Goal: Task Accomplishment & Management: Use online tool/utility

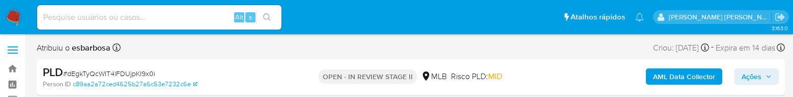
select select "10"
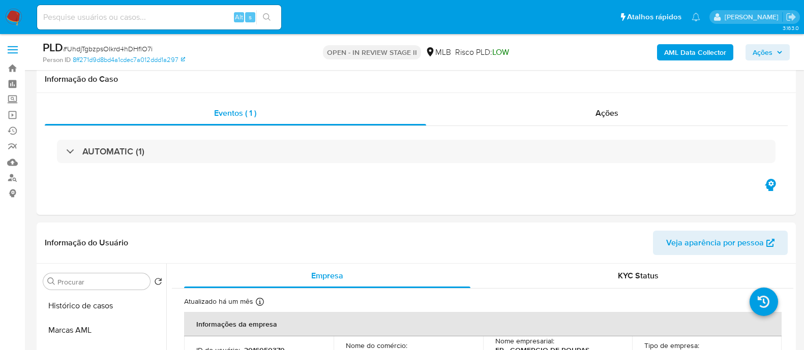
select select "10"
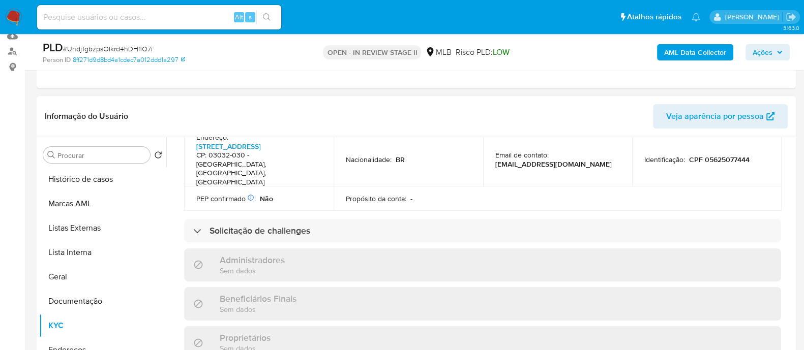
scroll to position [445, 0]
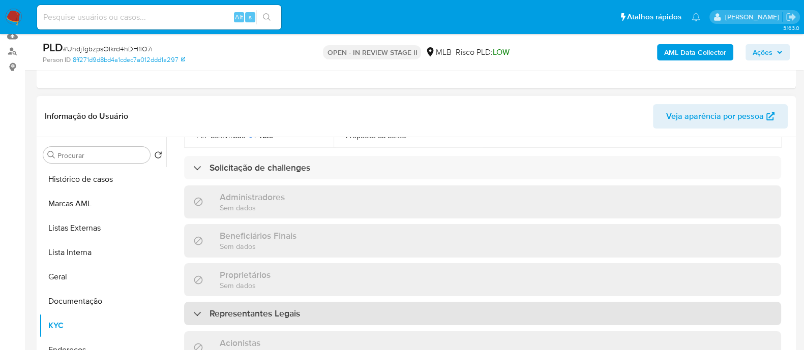
click at [249, 308] on h3 "Representantes Legais" at bounding box center [255, 313] width 91 height 11
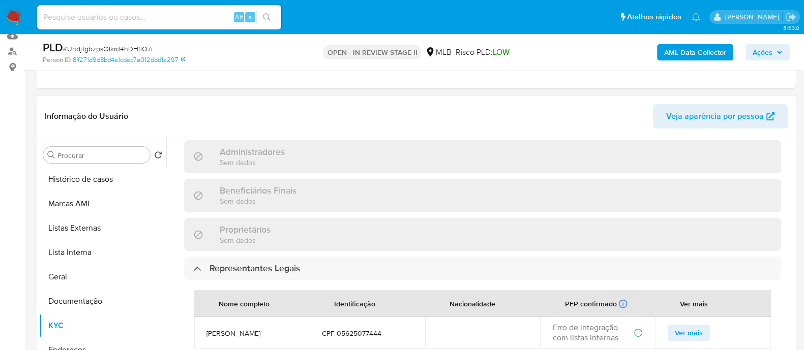
scroll to position [508, 0]
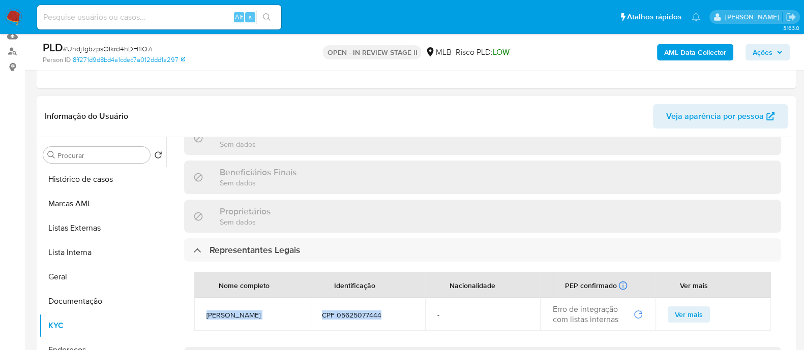
drag, startPoint x: 388, startPoint y: 280, endPoint x: 271, endPoint y: 206, distance: 138.9
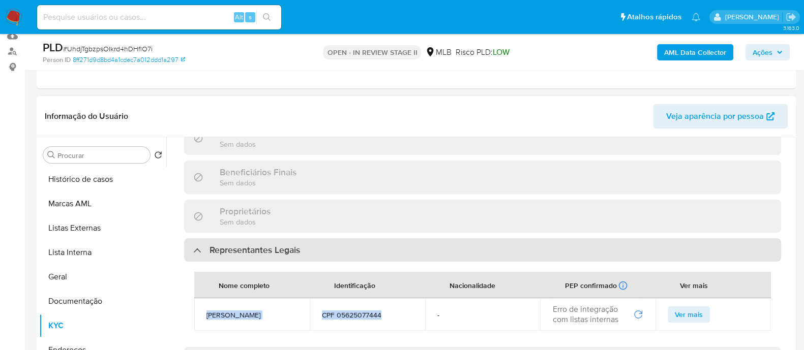
click at [206, 299] on tr "ELIZANGILA RODRIGUES DE ALMEIDA CPF 05625077444 - Erro de integração com listas…" at bounding box center [482, 315] width 577 height 33
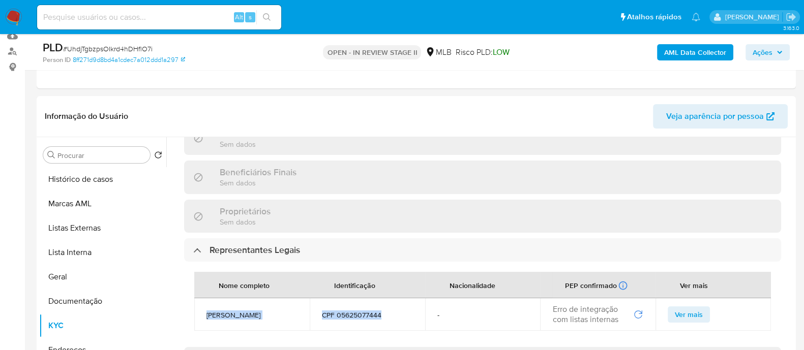
copy tr "ELIZANGILA RODRIGUES DE ALMEIDA CPF 05625077444"
click at [761, 51] on span "Ações" at bounding box center [763, 52] width 20 height 16
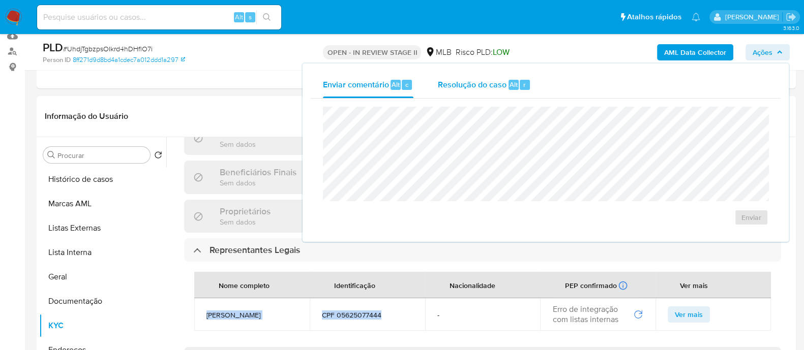
click at [463, 82] on span "Resolução do caso" at bounding box center [472, 84] width 69 height 12
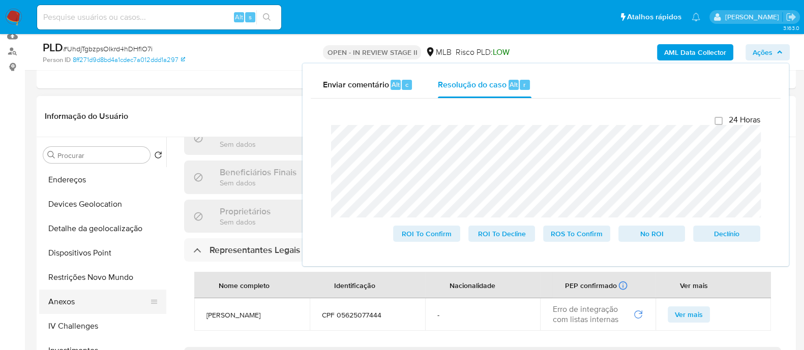
scroll to position [191, 0]
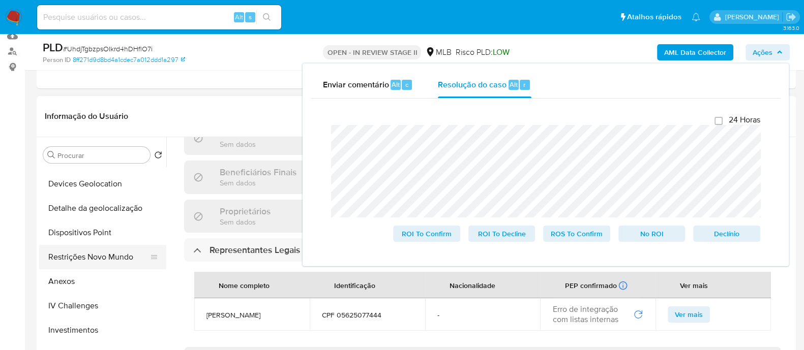
click at [91, 257] on button "Restrições Novo Mundo" at bounding box center [98, 257] width 119 height 24
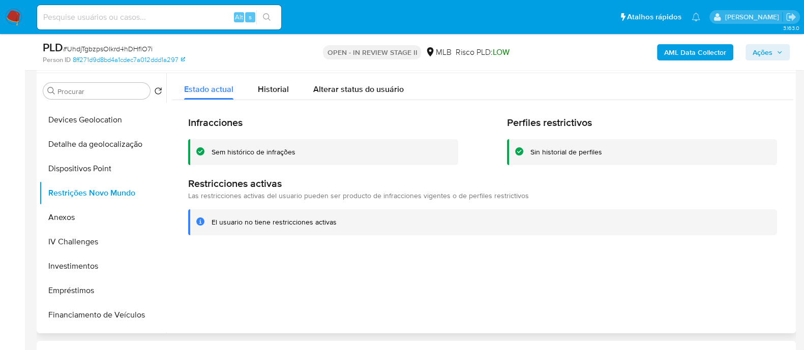
click at [272, 152] on div "Sem histórico de infrações" at bounding box center [254, 153] width 84 height 10
click at [317, 311] on div at bounding box center [479, 203] width 627 height 260
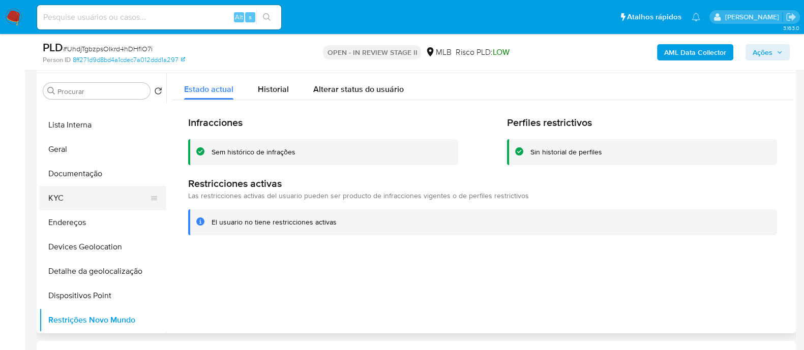
scroll to position [63, 0]
click at [91, 201] on button "KYC" at bounding box center [98, 199] width 119 height 24
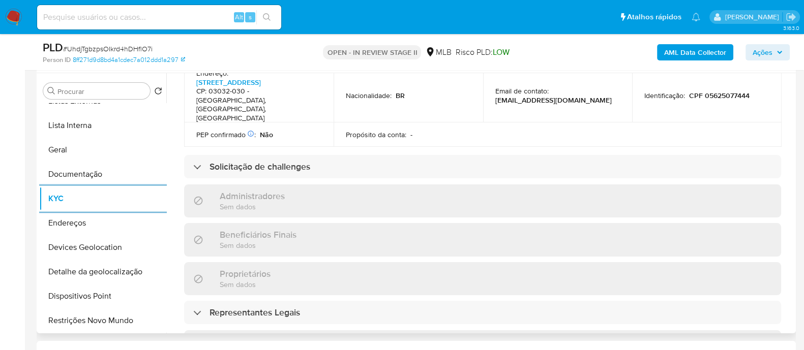
scroll to position [632, 0]
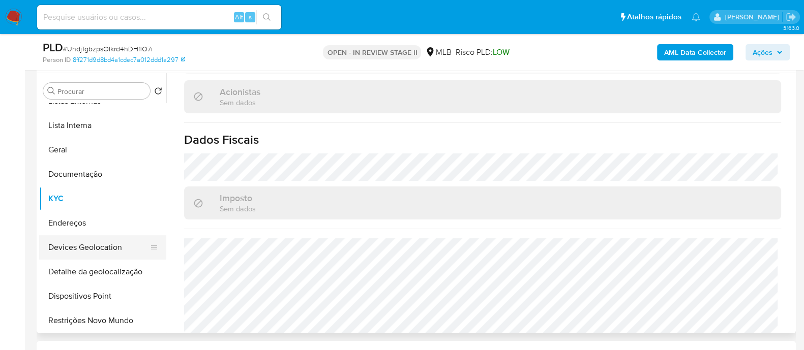
click at [92, 248] on button "Devices Geolocation" at bounding box center [98, 248] width 119 height 24
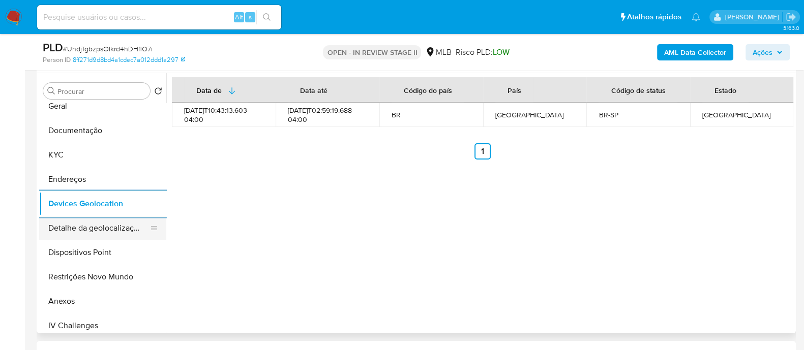
scroll to position [127, 0]
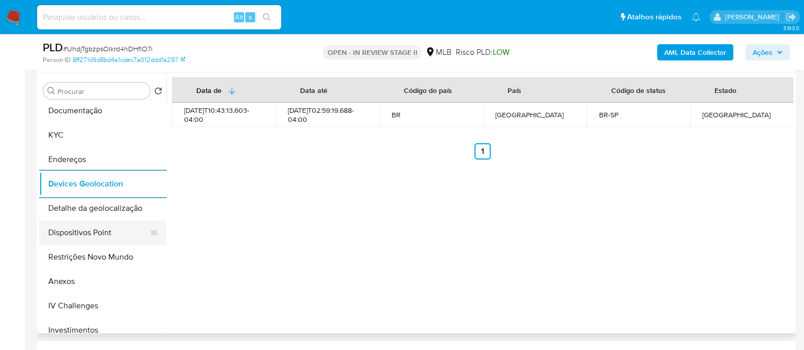
click at [93, 224] on button "Dispositivos Point" at bounding box center [98, 233] width 119 height 24
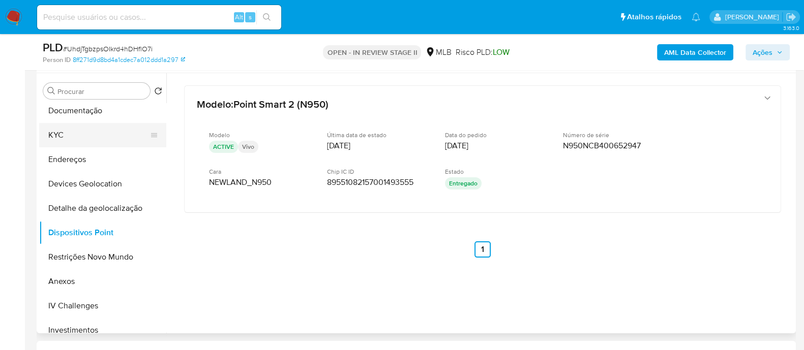
click at [101, 132] on button "KYC" at bounding box center [98, 135] width 119 height 24
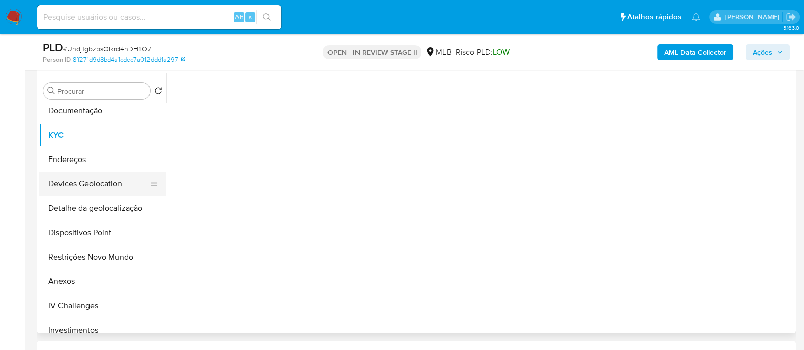
scroll to position [0, 0]
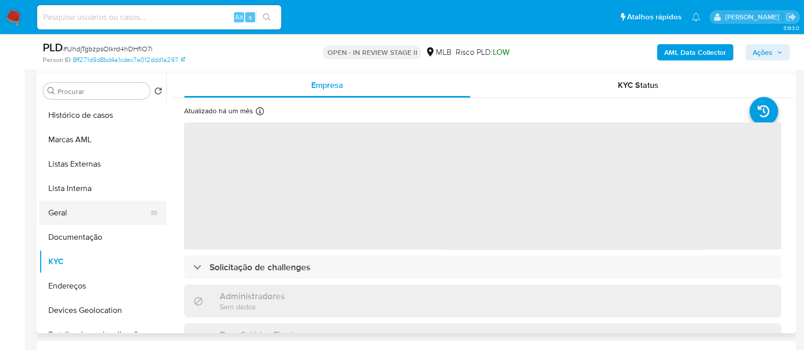
click at [77, 221] on button "Geral" at bounding box center [98, 213] width 119 height 24
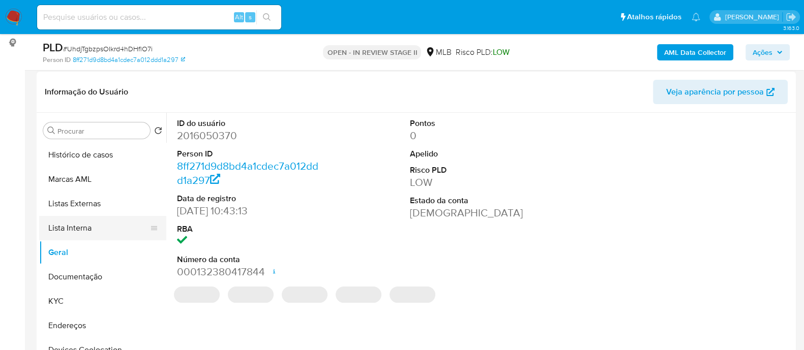
scroll to position [191, 0]
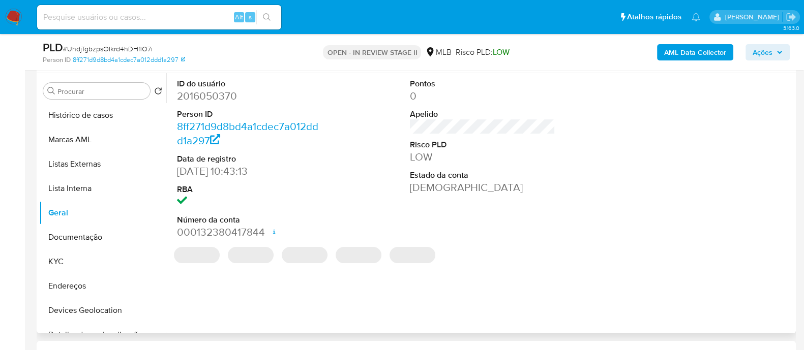
click at [223, 93] on dd "2016050370" at bounding box center [249, 96] width 145 height 14
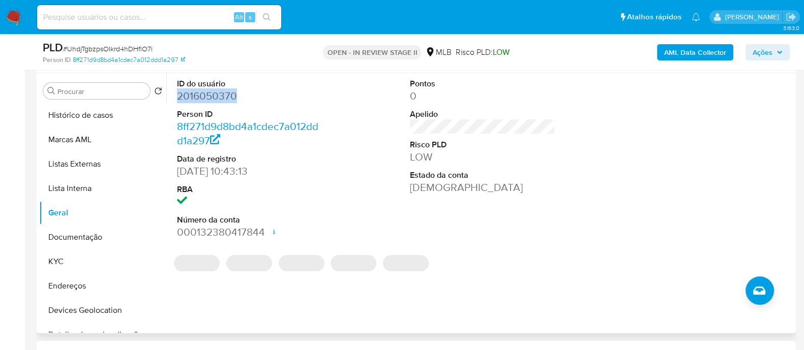
copy dd "2016050370"
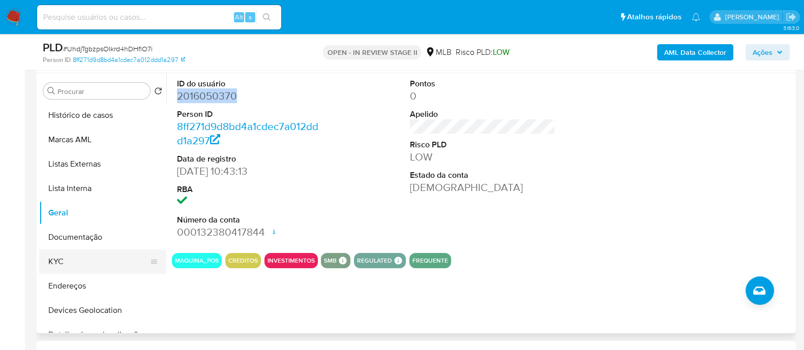
click at [70, 258] on button "KYC" at bounding box center [98, 262] width 119 height 24
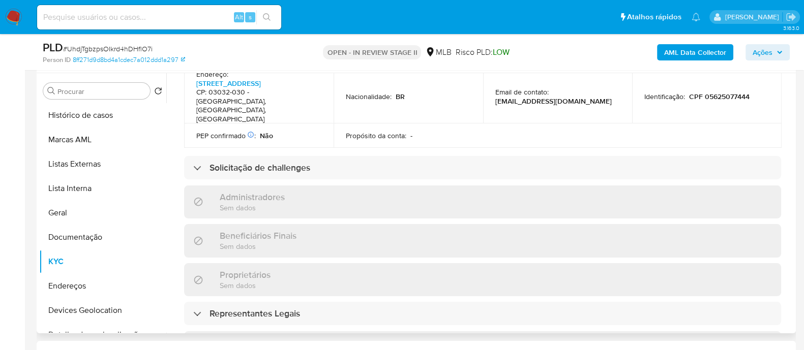
scroll to position [508, 0]
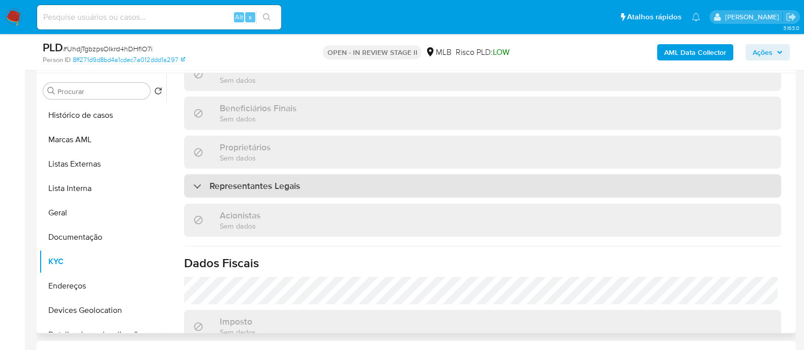
click at [306, 174] on div "Representantes Legais" at bounding box center [482, 185] width 597 height 23
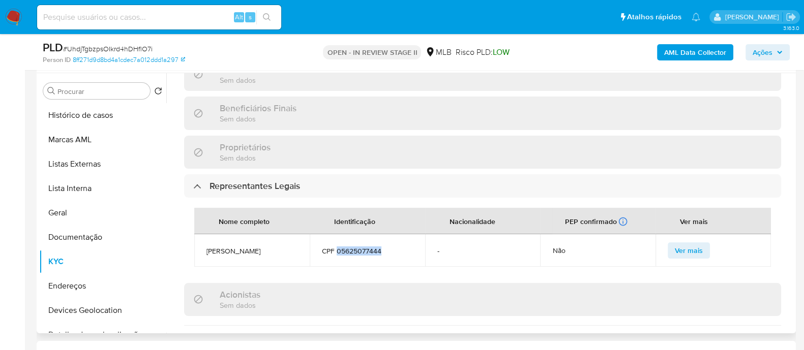
drag, startPoint x: 383, startPoint y: 217, endPoint x: 337, endPoint y: 218, distance: 45.3
click at [337, 247] on span "CPF 05625077444" at bounding box center [367, 251] width 91 height 9
copy span "05625077444"
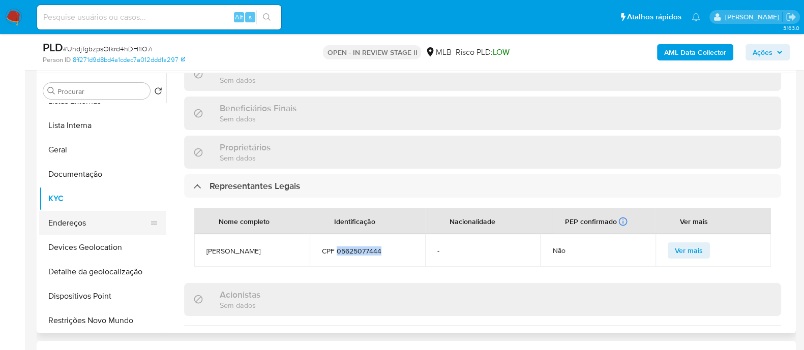
scroll to position [191, 0]
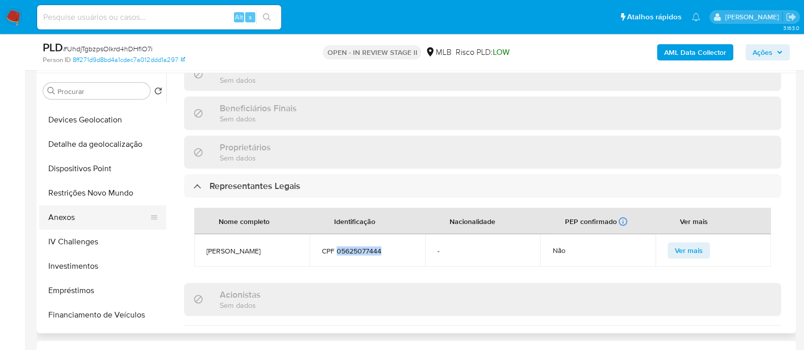
click at [79, 215] on button "Anexos" at bounding box center [98, 218] width 119 height 24
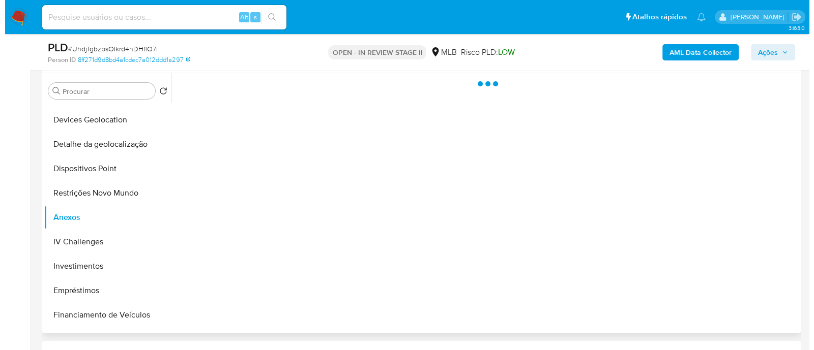
scroll to position [0, 0]
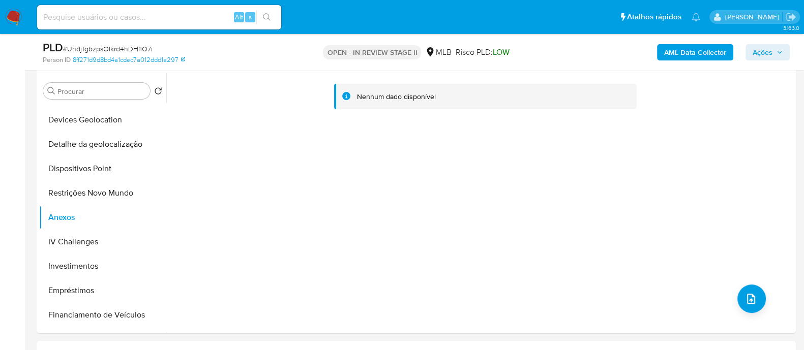
click at [689, 57] on b "AML Data Collector" at bounding box center [695, 52] width 62 height 16
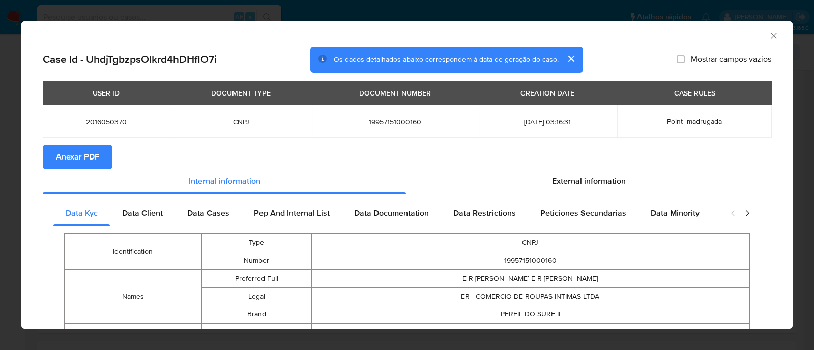
click at [84, 155] on span "Anexar PDF" at bounding box center [77, 157] width 43 height 22
click at [769, 35] on icon "Fechar a janela" at bounding box center [774, 36] width 10 height 10
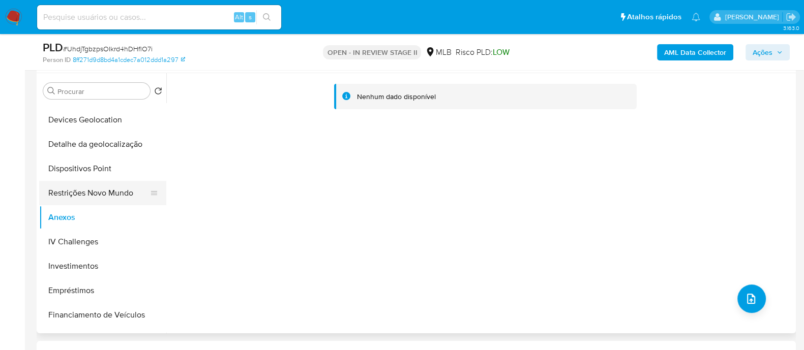
click at [81, 191] on button "Restrições Novo Mundo" at bounding box center [98, 193] width 119 height 24
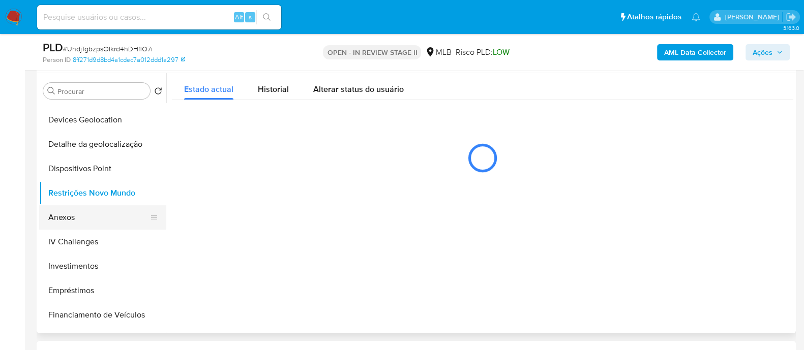
click at [75, 220] on button "Anexos" at bounding box center [98, 218] width 119 height 24
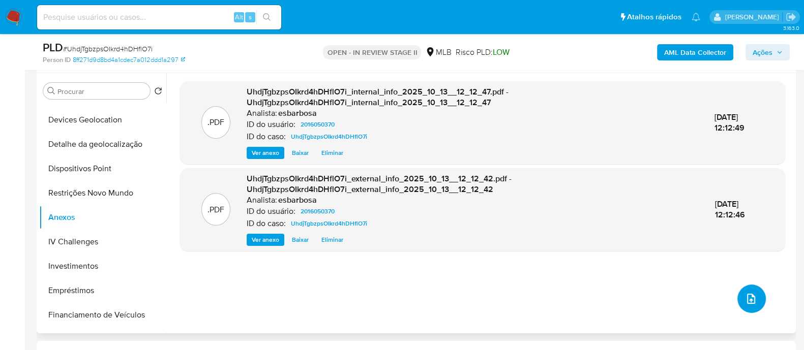
click at [747, 296] on icon "upload-file" at bounding box center [751, 299] width 12 height 12
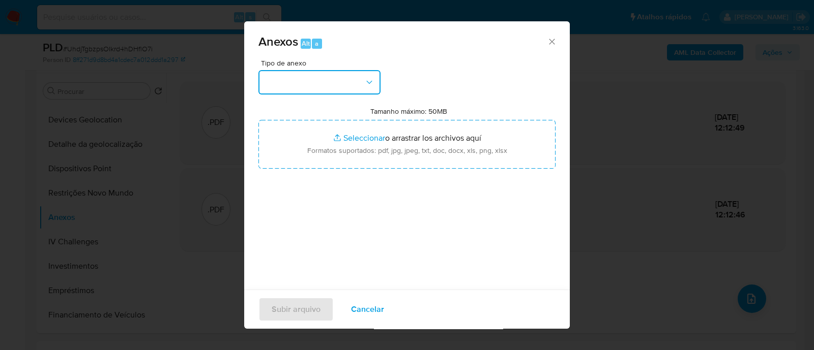
click at [322, 88] on button "button" at bounding box center [319, 82] width 122 height 24
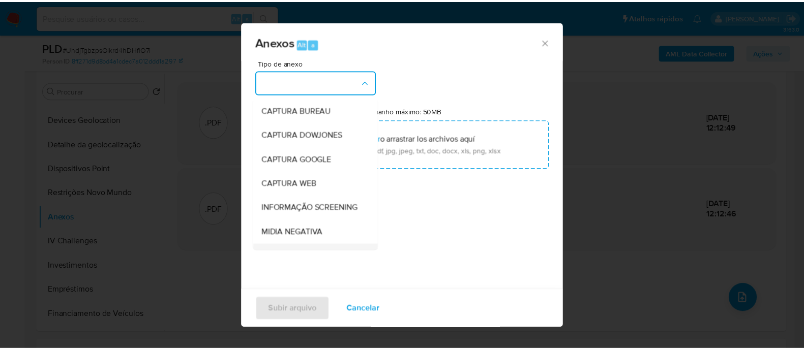
scroll to position [157, 0]
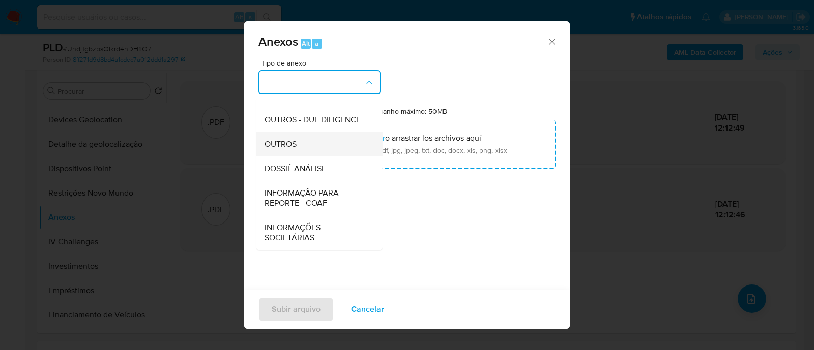
click at [280, 143] on span "OUTROS" at bounding box center [281, 144] width 32 height 10
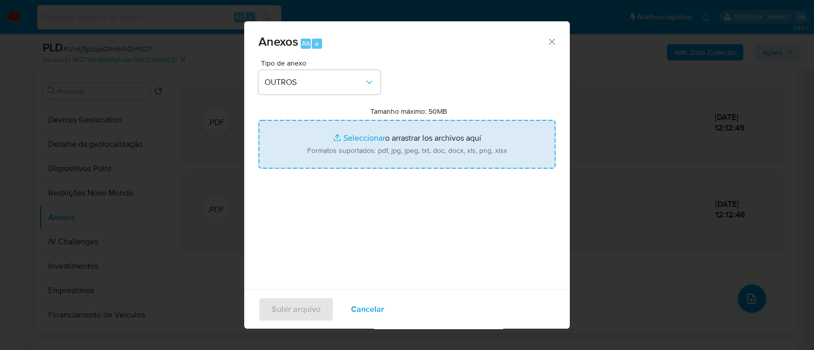
click at [354, 139] on input "Tamanho máximo: 50MB Seleccionar archivos" at bounding box center [406, 144] width 297 height 49
type input "C:\fakepath\Declinio SAR - UhdjTgbzpsOIkrd4hDHflO7i - CNPJ 19957151000160 - ER …"
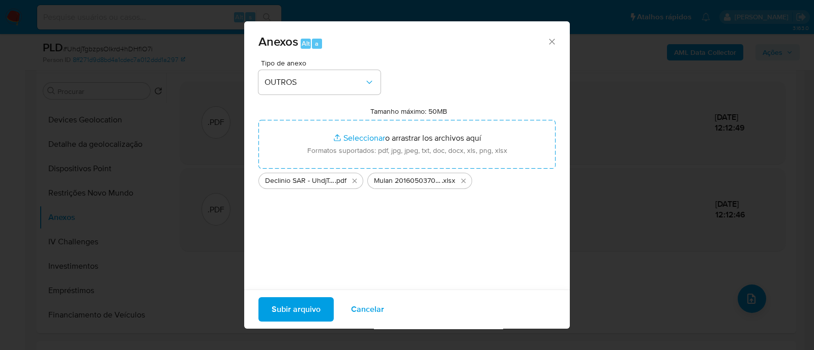
click at [298, 307] on span "Subir arquivo" at bounding box center [296, 310] width 49 height 22
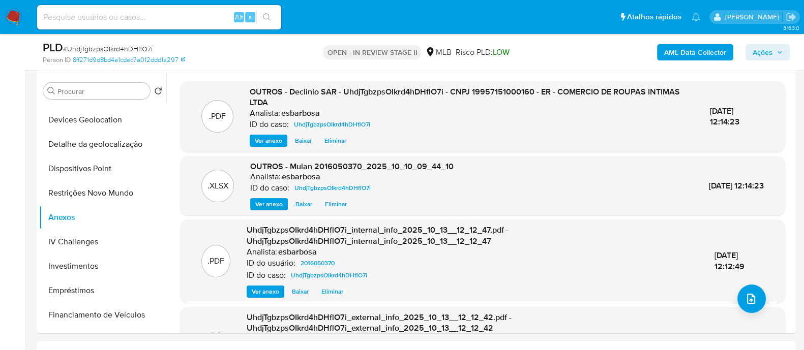
click at [116, 49] on span "# UhdjTgbzpsOIkrd4hDHflO7i" at bounding box center [108, 49] width 90 height 10
copy span "UhdjTgbzpsOIkrd4hDHflO7i"
click at [754, 50] on span "Ações" at bounding box center [763, 52] width 20 height 16
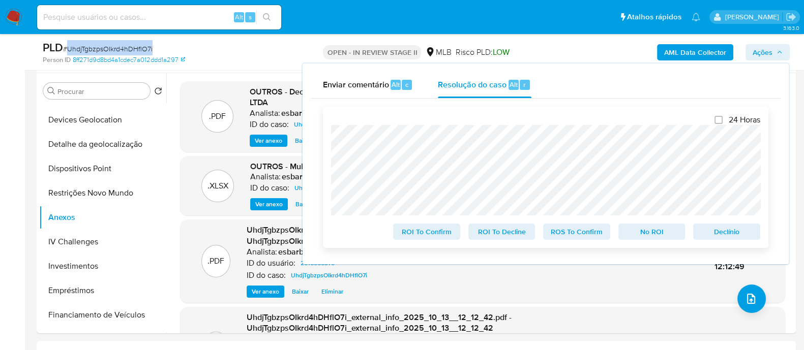
click at [651, 231] on span "No ROI" at bounding box center [652, 232] width 53 height 14
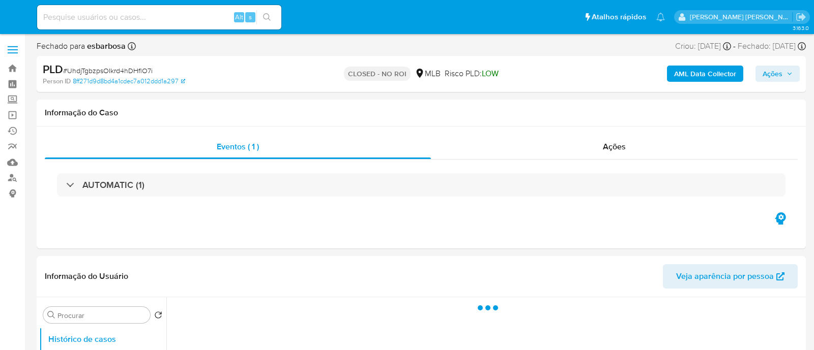
select select "10"
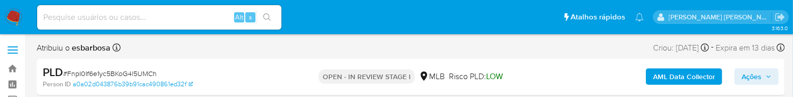
select select "10"
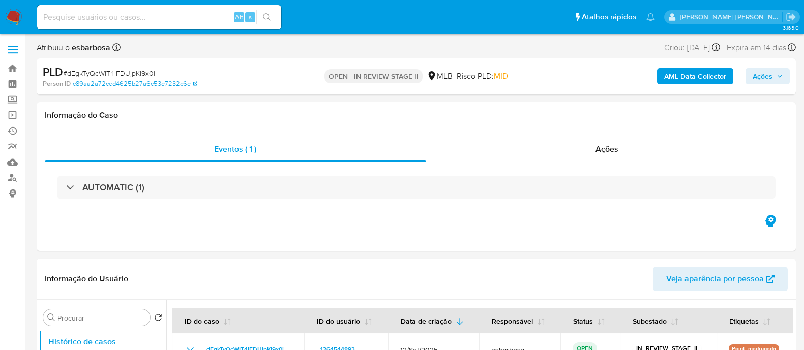
select select "10"
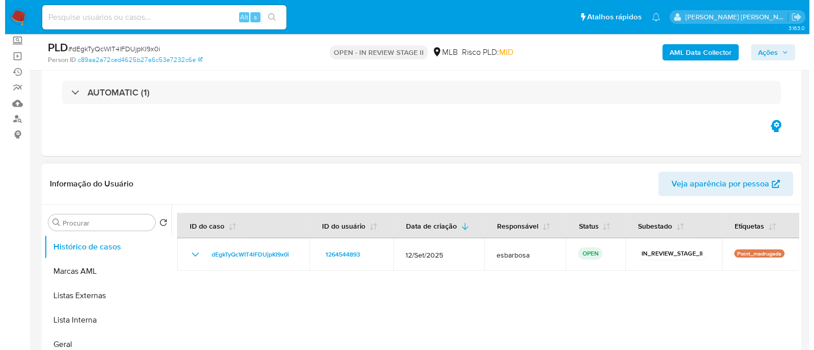
scroll to position [127, 0]
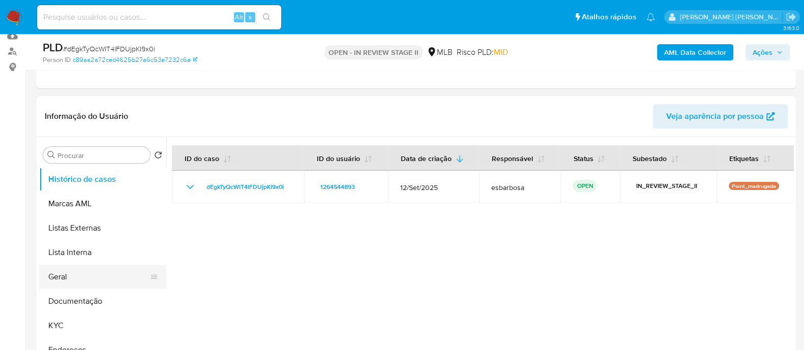
drag, startPoint x: 71, startPoint y: 276, endPoint x: 81, endPoint y: 269, distance: 12.1
click at [71, 276] on button "Geral" at bounding box center [98, 277] width 119 height 24
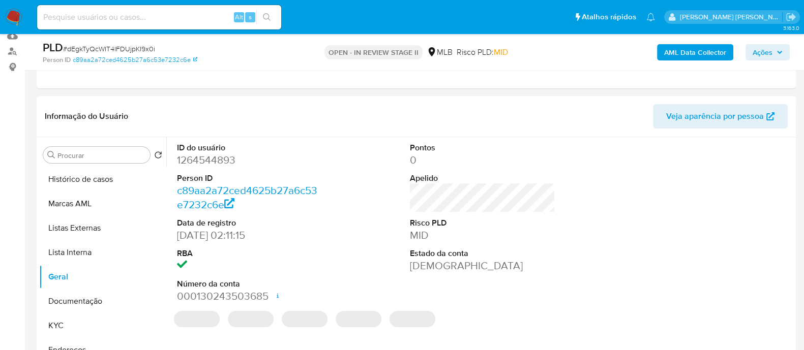
click at [211, 156] on dd "1264544893" at bounding box center [249, 160] width 145 height 14
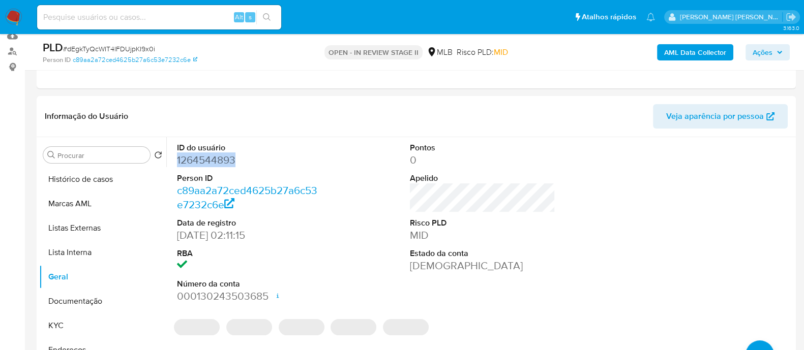
copy dd "1264544893"
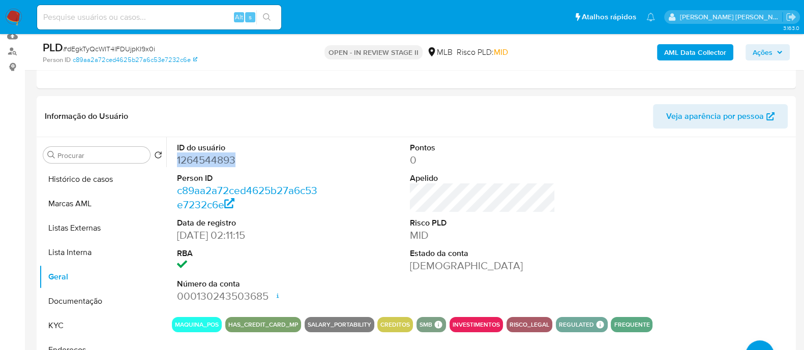
click at [693, 57] on b "AML Data Collector" at bounding box center [695, 52] width 62 height 16
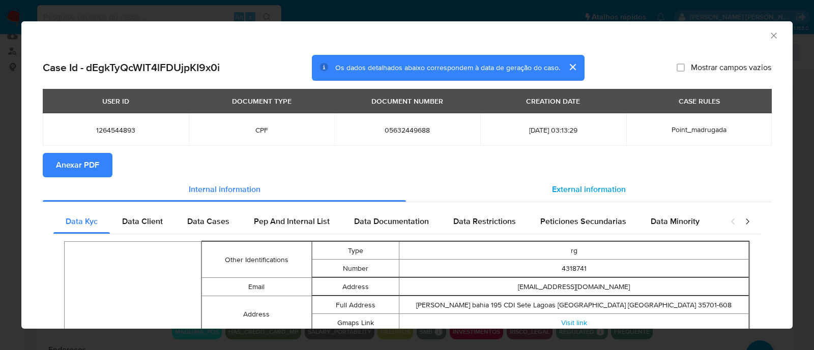
click at [571, 190] on span "External information" at bounding box center [589, 190] width 74 height 12
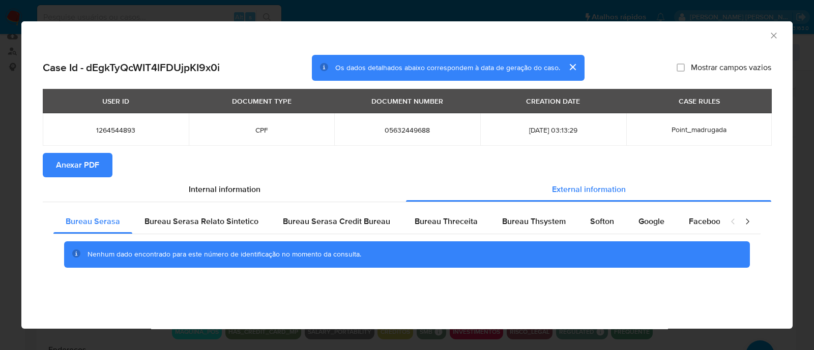
click at [513, 235] on div "Nenhum dado encontrado para este número de identificação no momento da consulta." at bounding box center [406, 255] width 707 height 41
click at [517, 224] on span "Bureau Thsystem" at bounding box center [534, 222] width 64 height 12
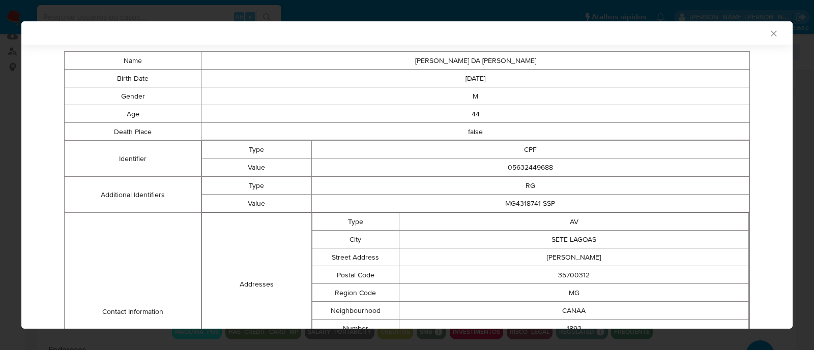
scroll to position [0, 0]
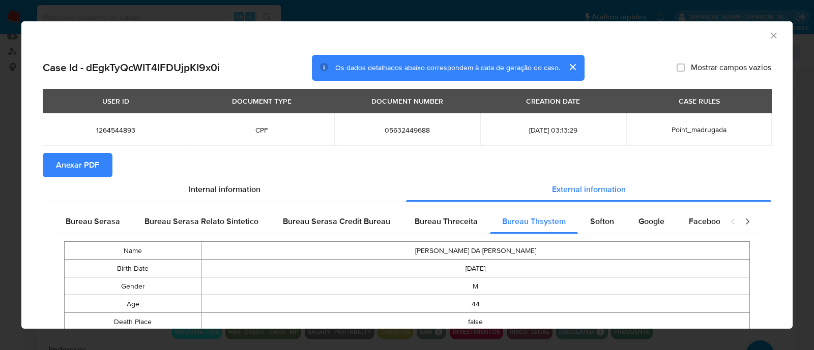
click at [83, 166] on span "Anexar PDF" at bounding box center [77, 165] width 43 height 22
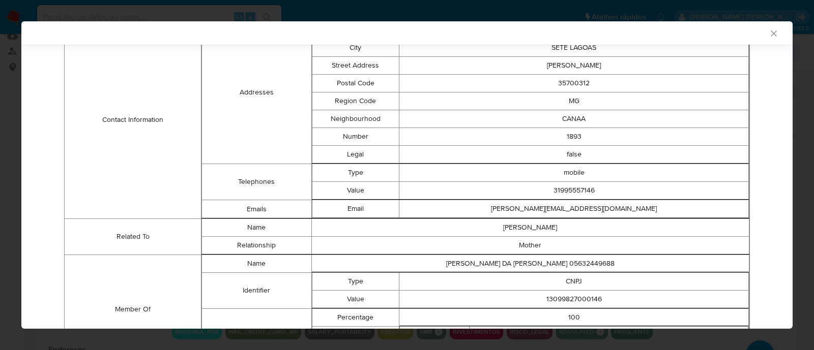
scroll to position [457, 0]
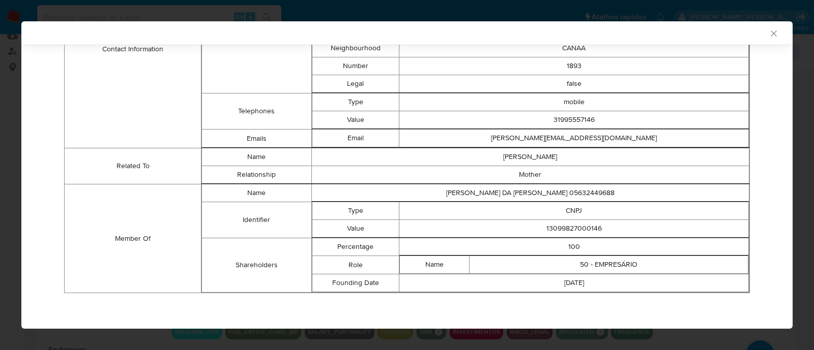
click at [576, 230] on td "13099827000146" at bounding box center [573, 229] width 349 height 18
copy td "13099827000146"
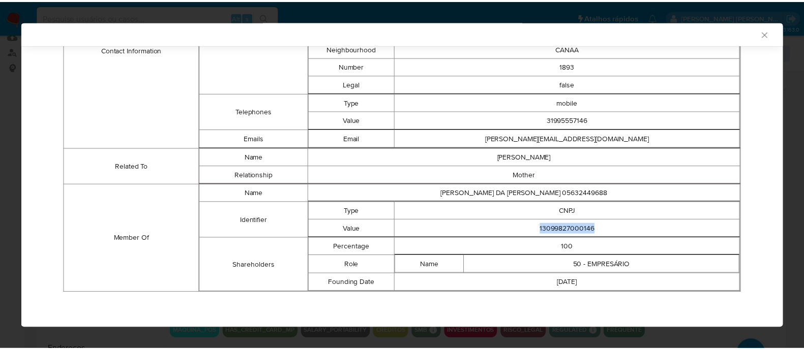
scroll to position [455, 0]
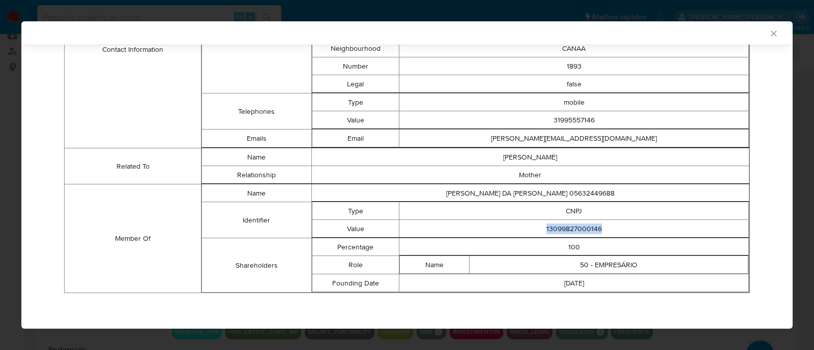
click at [769, 34] on icon "Fechar a janela" at bounding box center [774, 33] width 10 height 10
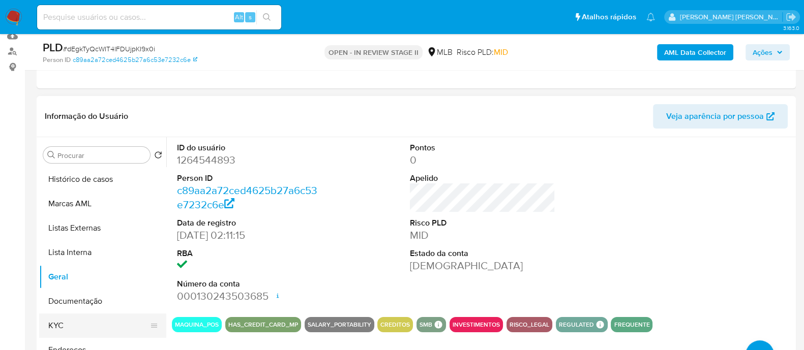
scroll to position [63, 0]
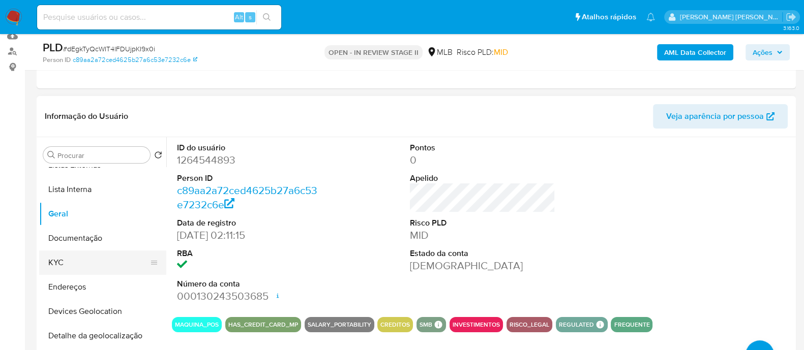
click at [71, 261] on button "KYC" at bounding box center [98, 263] width 119 height 24
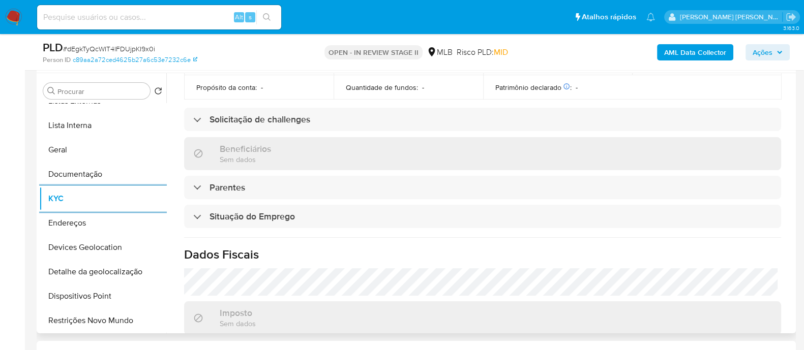
scroll to position [445, 0]
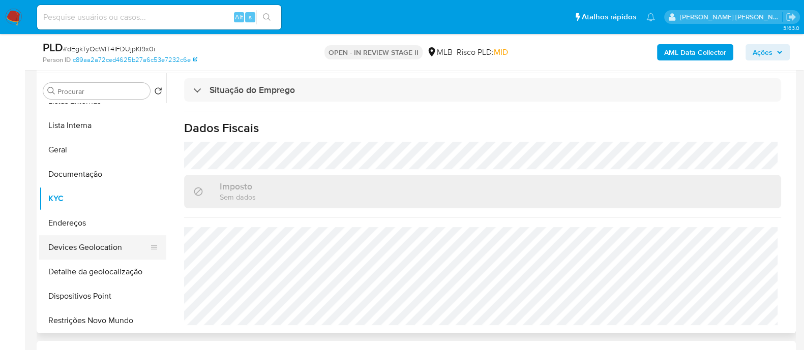
click at [92, 246] on button "Devices Geolocation" at bounding box center [98, 248] width 119 height 24
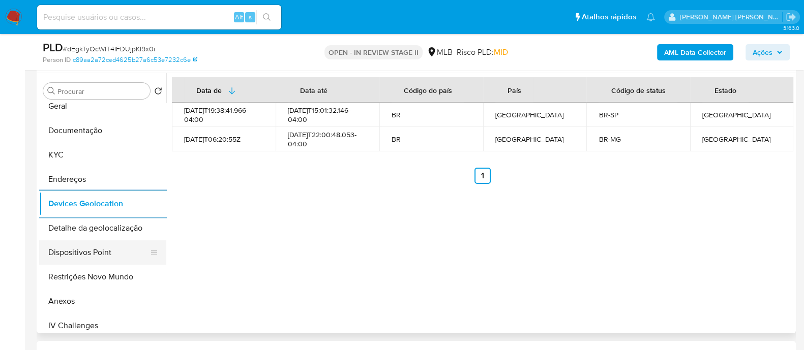
scroll to position [127, 0]
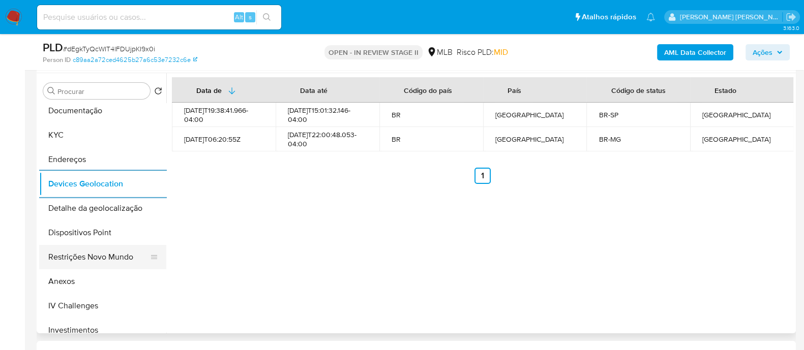
click at [90, 257] on button "Restrições Novo Mundo" at bounding box center [98, 257] width 119 height 24
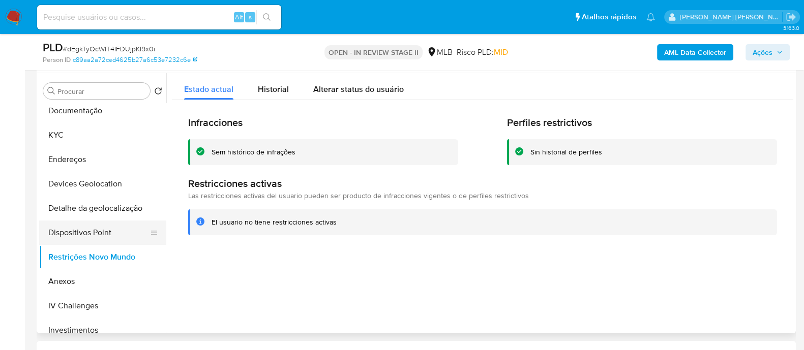
click at [125, 227] on button "Dispositivos Point" at bounding box center [98, 233] width 119 height 24
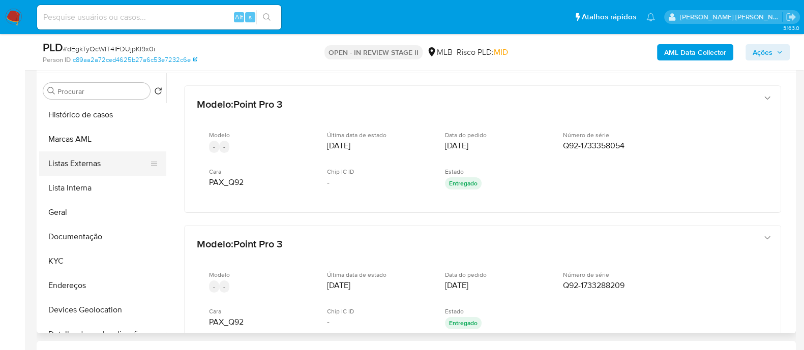
scroll to position [0, 0]
click at [80, 217] on button "Geral" at bounding box center [98, 213] width 119 height 24
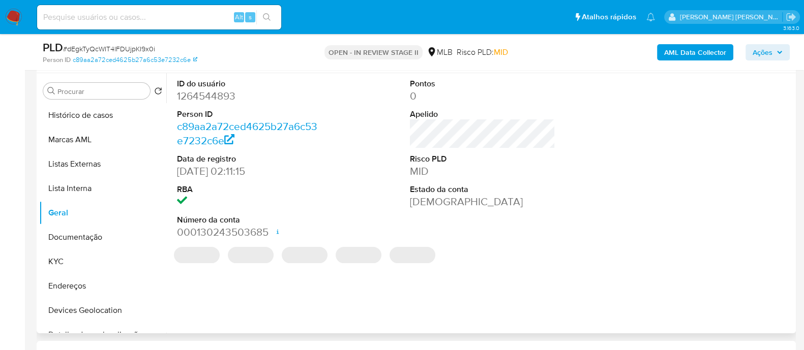
click at [231, 93] on dd "1264544893" at bounding box center [249, 96] width 145 height 14
copy dd "1264544893"
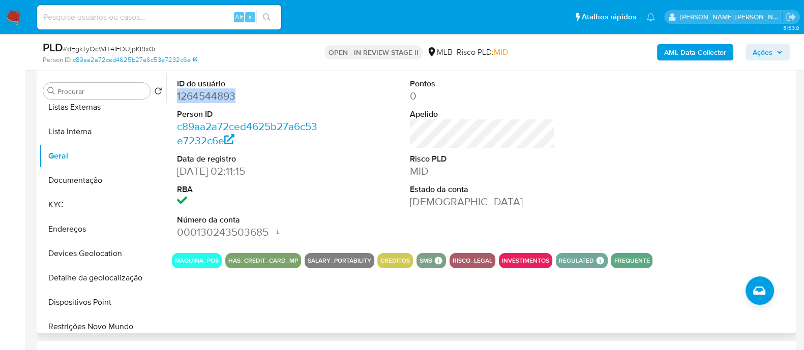
scroll to position [127, 0]
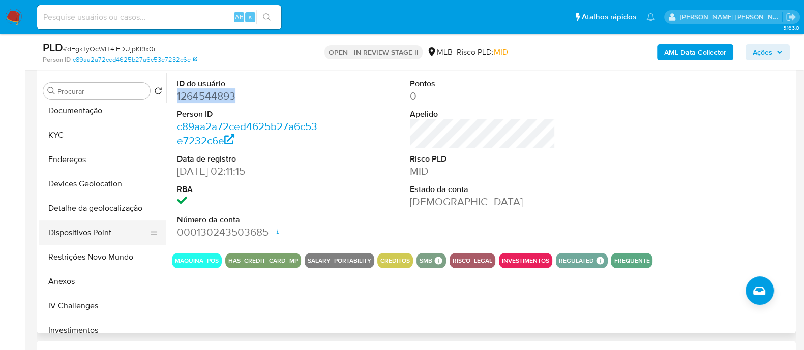
click at [101, 234] on button "Dispositivos Point" at bounding box center [98, 233] width 119 height 24
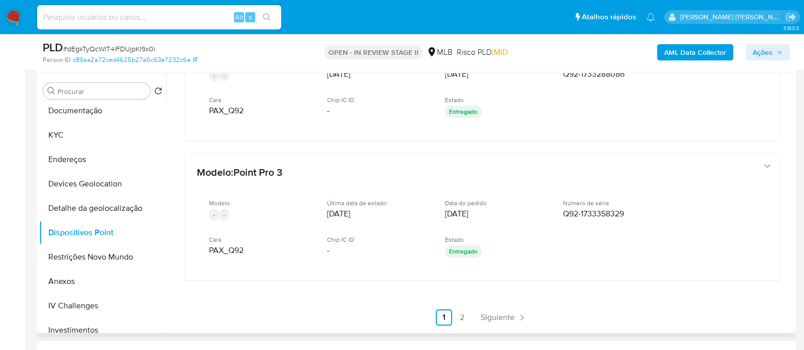
scroll to position [495, 0]
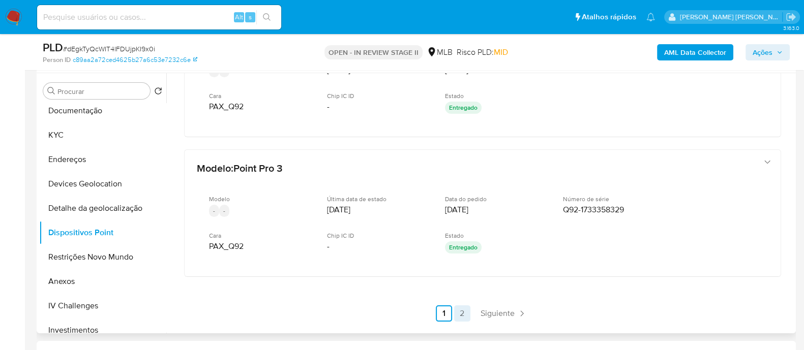
click at [460, 306] on link "2" at bounding box center [462, 314] width 16 height 16
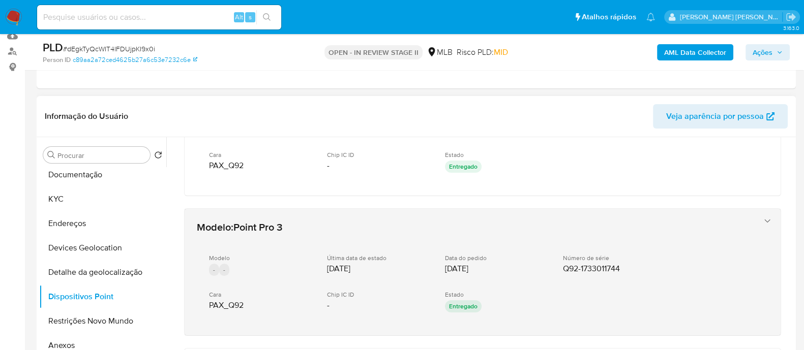
scroll to position [127, 0]
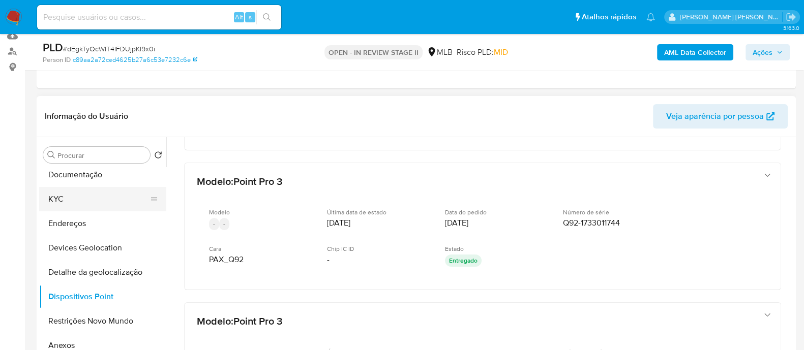
click at [63, 195] on button "KYC" at bounding box center [98, 199] width 119 height 24
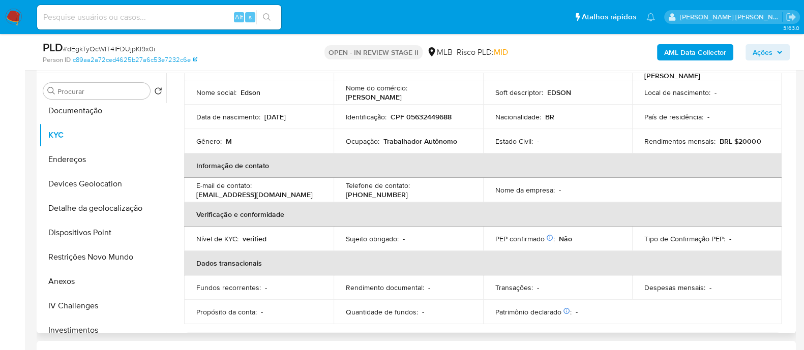
scroll to position [0, 0]
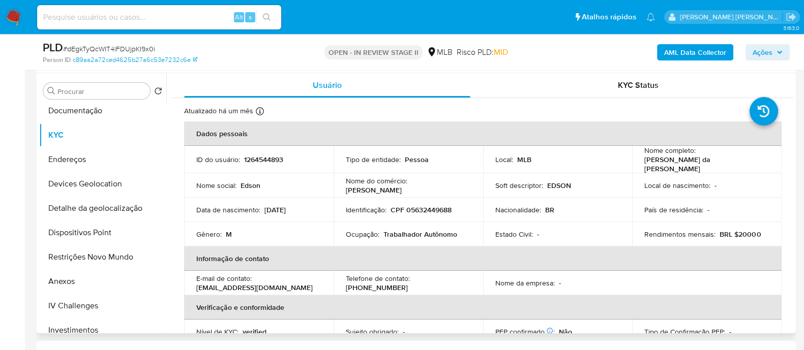
click at [433, 210] on p "CPF 05632449688" at bounding box center [421, 210] width 61 height 9
copy p "05632449688"
drag, startPoint x: 434, startPoint y: 235, endPoint x: 343, endPoint y: 236, distance: 91.1
click at [343, 236] on td "Ocupação : Trabalhador Autônomo" at bounding box center [409, 234] width 150 height 24
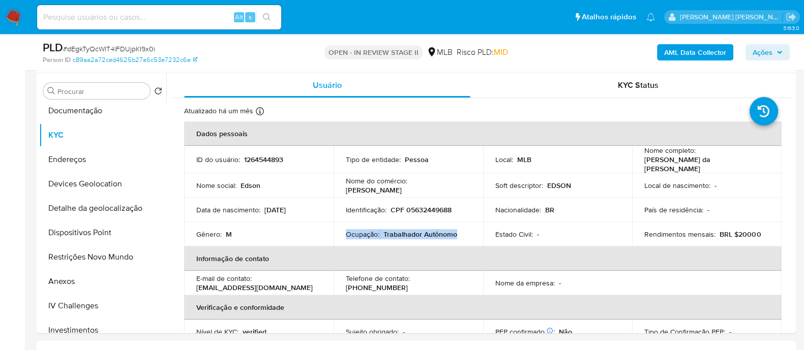
copy div "Ocupação : Trabalhador Autônomo"
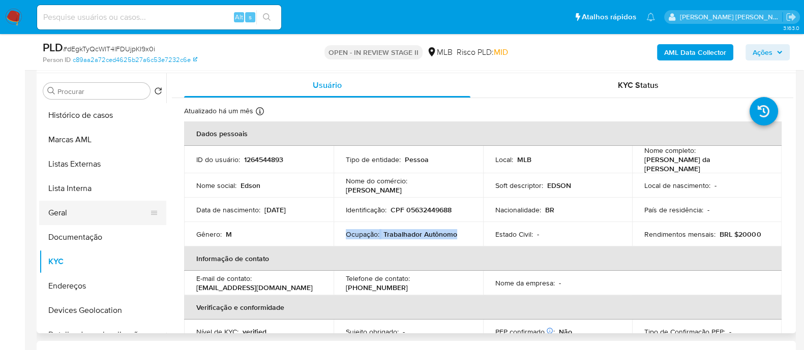
click at [73, 215] on button "Geral" at bounding box center [98, 213] width 119 height 24
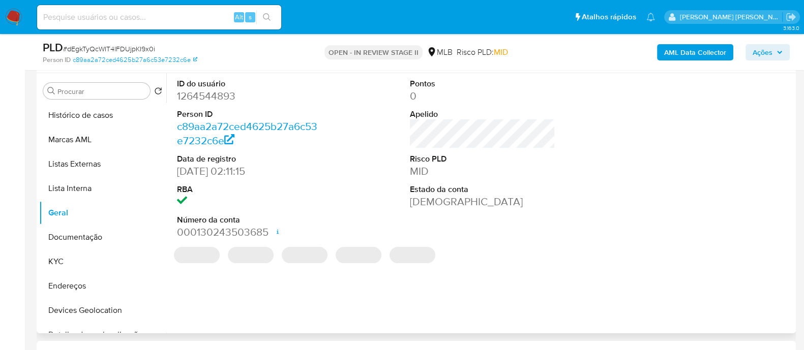
click at [221, 97] on dd "1264544893" at bounding box center [249, 96] width 145 height 14
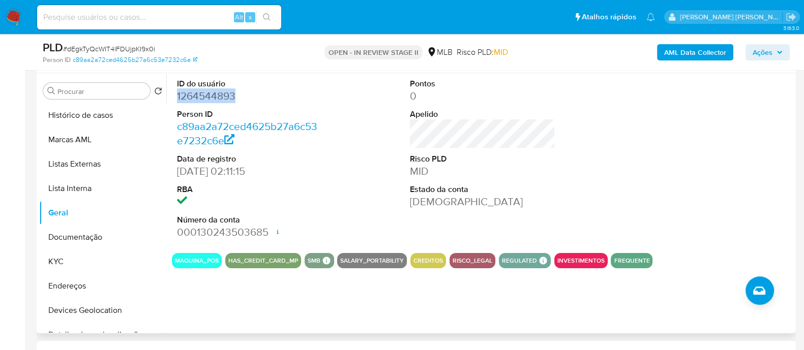
copy dd "1264544893"
click at [759, 54] on span "Ações" at bounding box center [763, 52] width 20 height 16
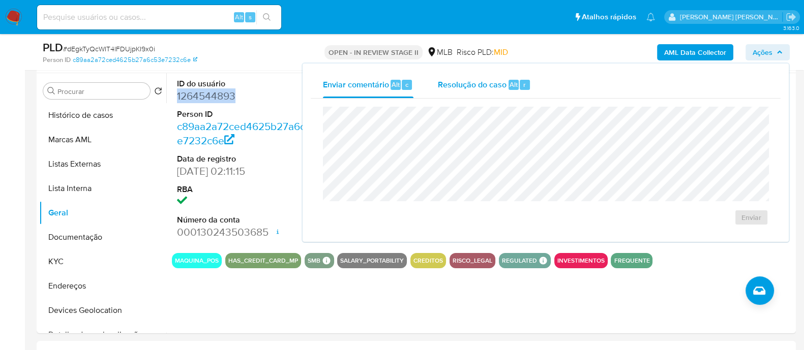
click at [480, 89] on span "Resolução do caso" at bounding box center [472, 84] width 69 height 12
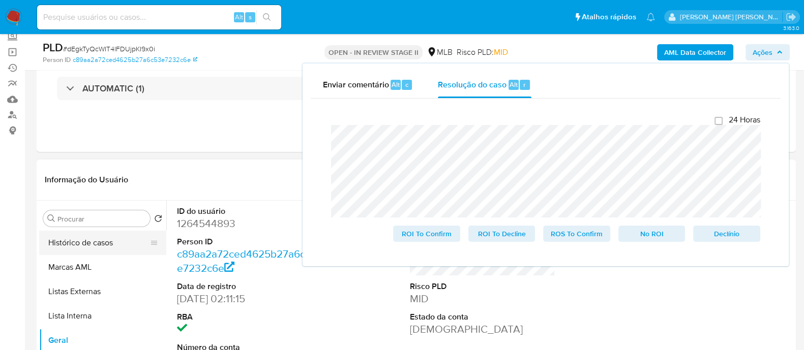
click at [88, 243] on button "Histórico de casos" at bounding box center [98, 243] width 119 height 24
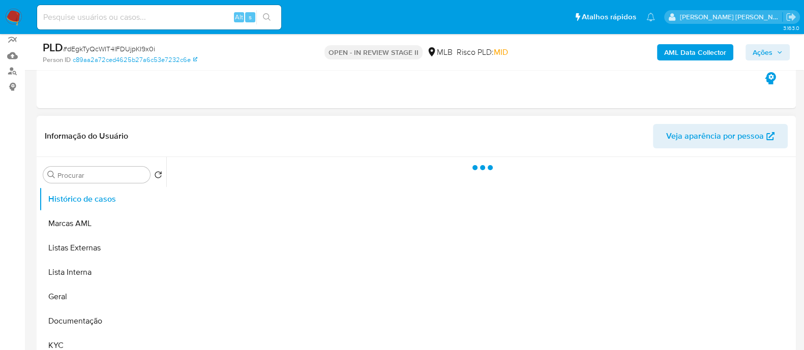
scroll to position [127, 0]
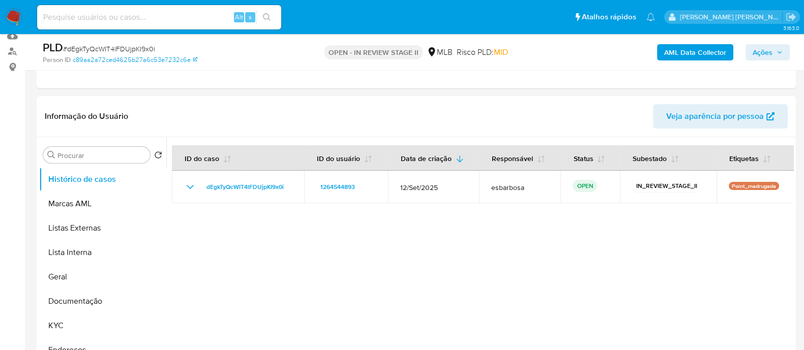
click at [761, 50] on span "Ações" at bounding box center [763, 52] width 20 height 16
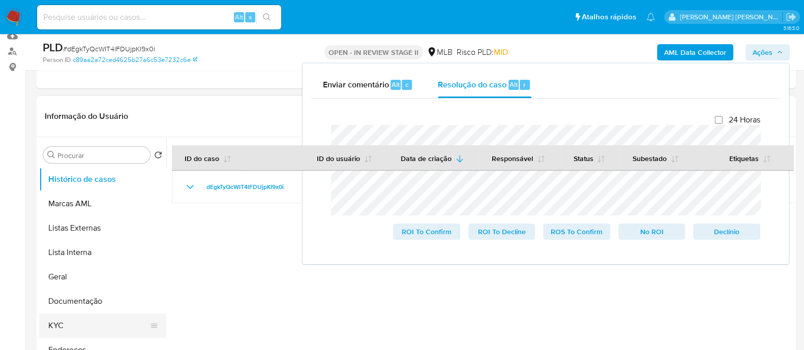
click at [75, 326] on button "KYC" at bounding box center [98, 326] width 119 height 24
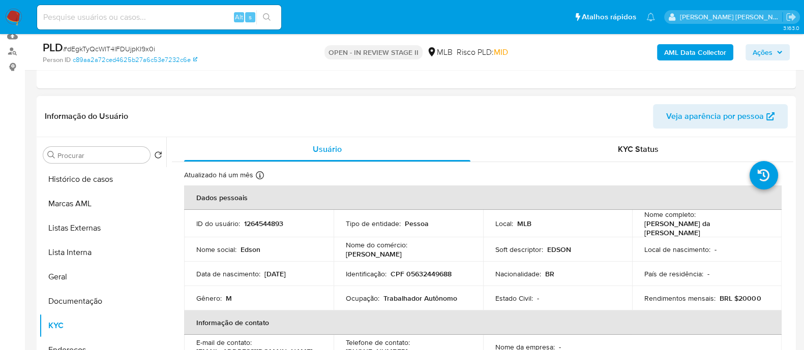
drag, startPoint x: 658, startPoint y: 234, endPoint x: 640, endPoint y: 225, distance: 20.0
click at [640, 225] on td "Nome completo : Edson da Conceicao Rodrigues da Silva" at bounding box center [707, 223] width 150 height 27
copy p "Edson da Conceicao Rodrigues da Silva"
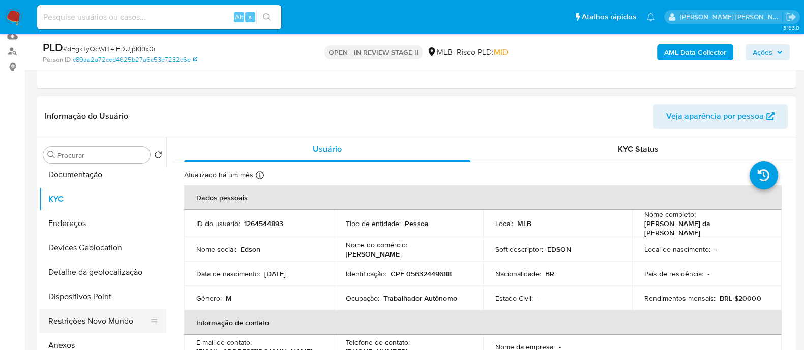
click at [82, 314] on button "Restrições Novo Mundo" at bounding box center [98, 321] width 119 height 24
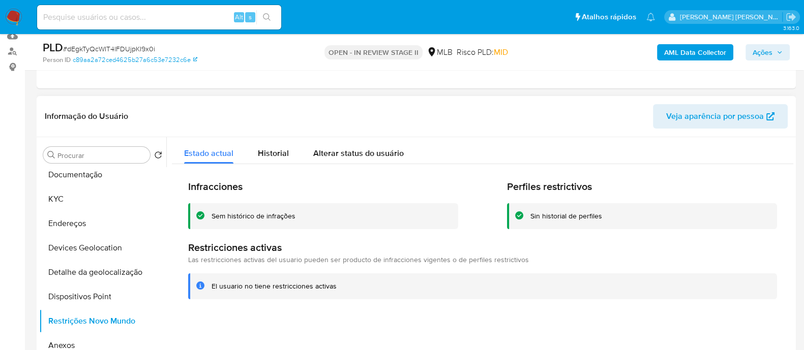
drag, startPoint x: 295, startPoint y: 216, endPoint x: 211, endPoint y: 216, distance: 83.9
click at [212, 216] on div "Sem histórico de infrações" at bounding box center [331, 217] width 239 height 10
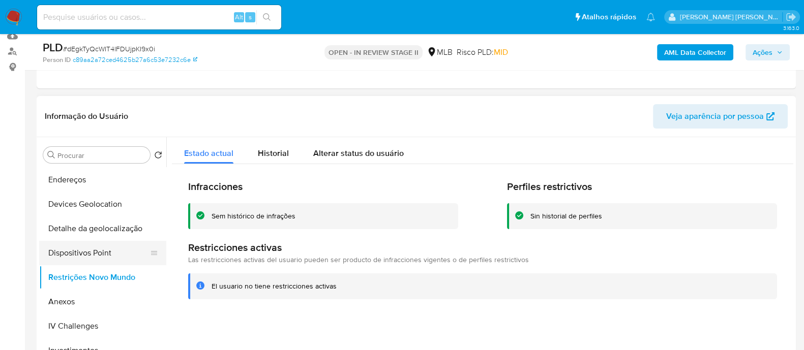
scroll to position [191, 0]
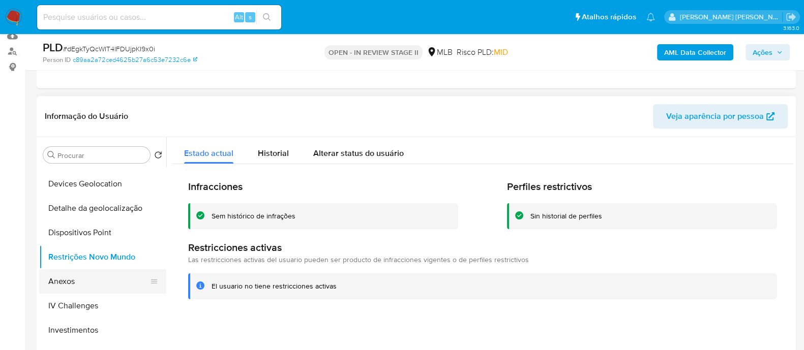
click at [74, 283] on button "Anexos" at bounding box center [98, 282] width 119 height 24
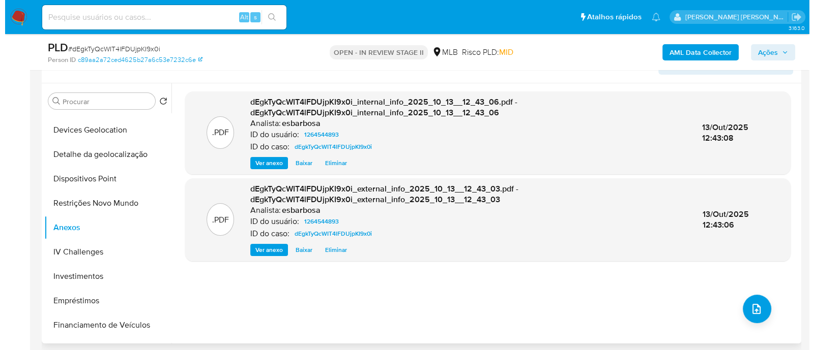
scroll to position [254, 0]
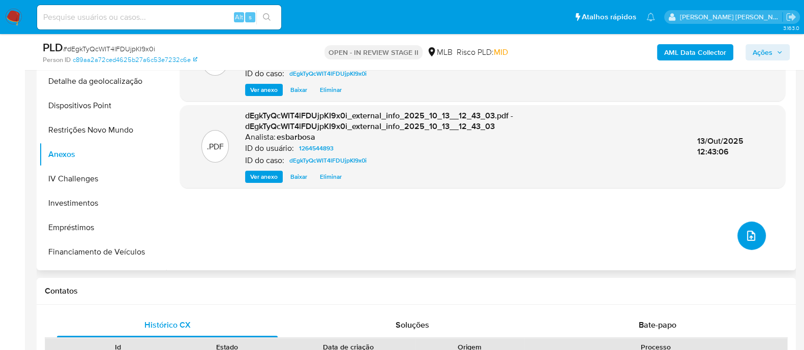
click at [748, 233] on icon "upload-file" at bounding box center [751, 236] width 12 height 12
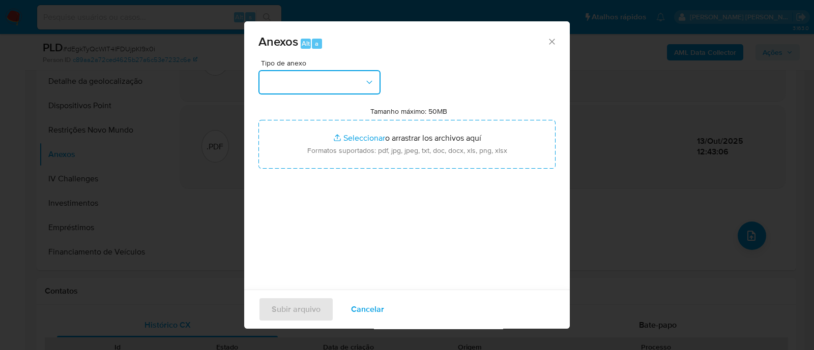
click at [308, 86] on button "button" at bounding box center [319, 82] width 122 height 24
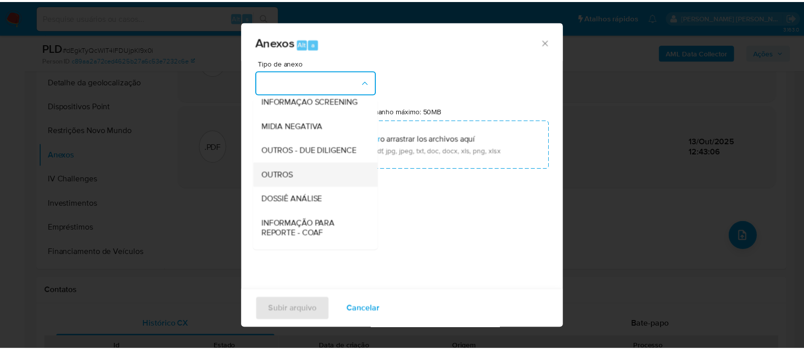
scroll to position [157, 0]
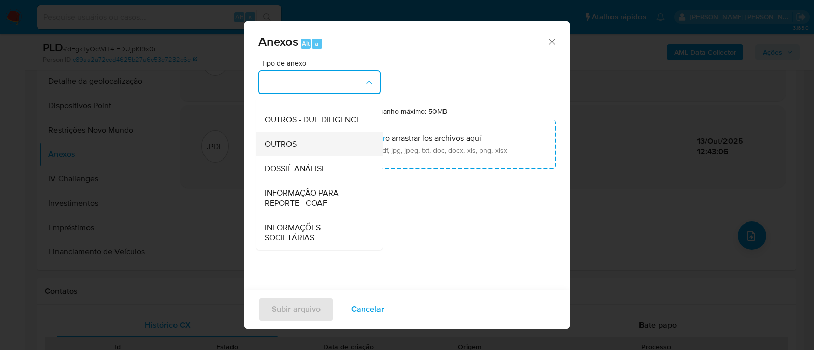
click at [291, 150] on div "OUTROS" at bounding box center [317, 144] width 104 height 24
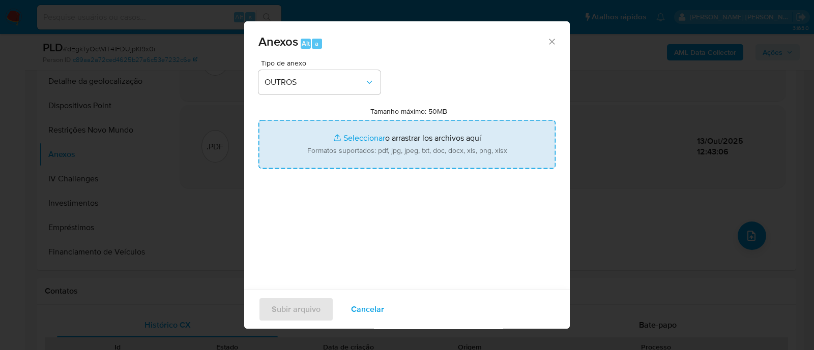
click at [354, 141] on input "Tamanho máximo: 50MB Seleccionar archivos" at bounding box center [406, 144] width 297 height 49
type input "C:\fakepath\Mulan 1264544893_2025_10_10_09_45_49.xlsx"
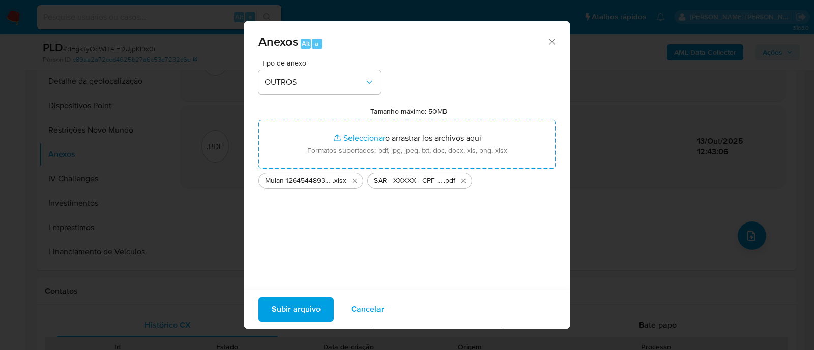
click at [289, 309] on span "Subir arquivo" at bounding box center [296, 310] width 49 height 22
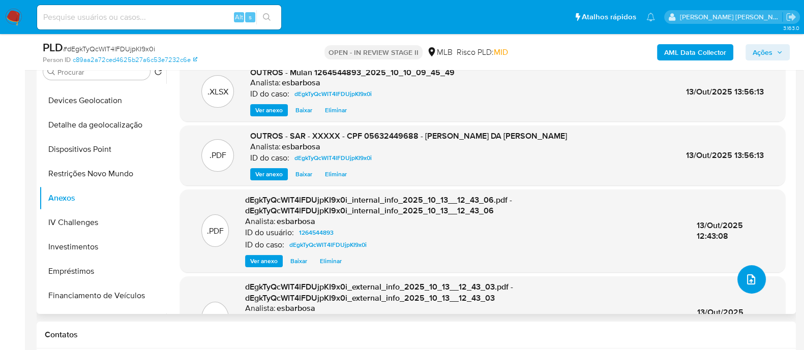
scroll to position [191, 0]
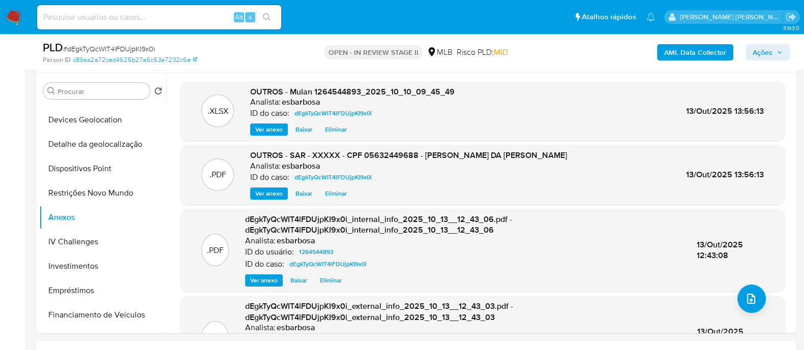
click at [755, 53] on span "Ações" at bounding box center [763, 52] width 20 height 16
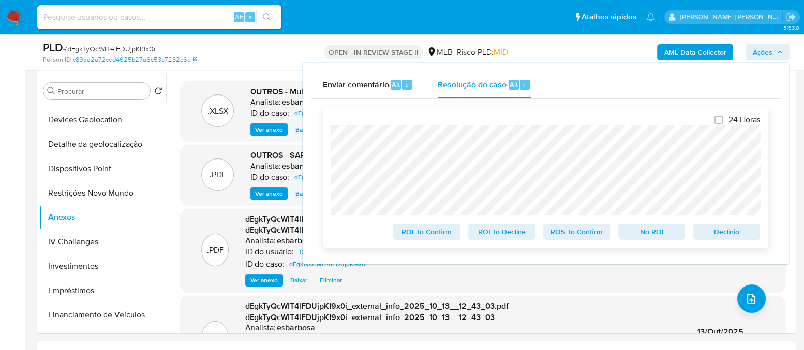
click at [565, 233] on span "ROS To Confirm" at bounding box center [576, 232] width 53 height 14
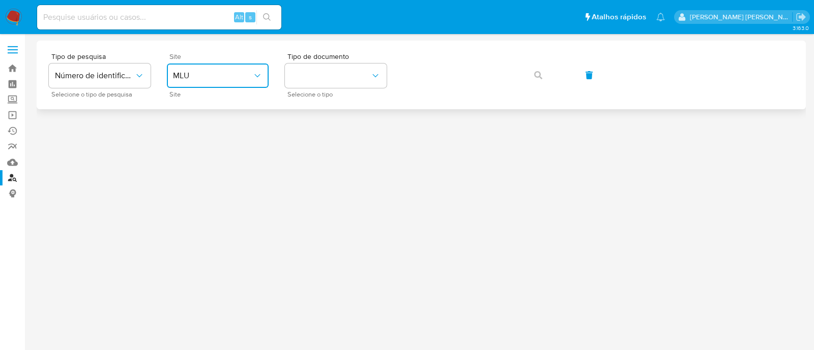
click at [232, 71] on span "MLU" at bounding box center [212, 76] width 79 height 10
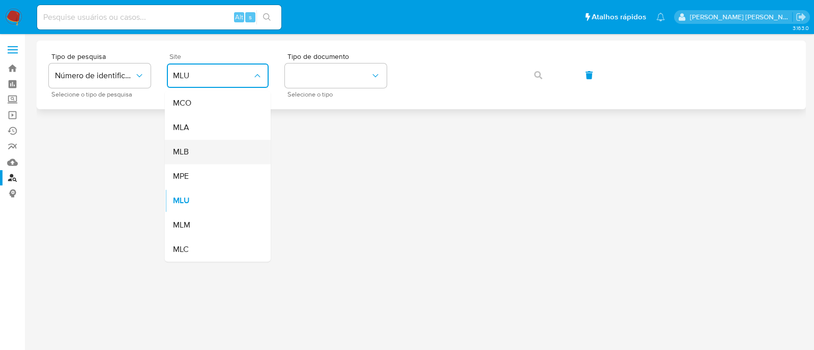
click at [211, 151] on div "MLB" at bounding box center [214, 152] width 83 height 24
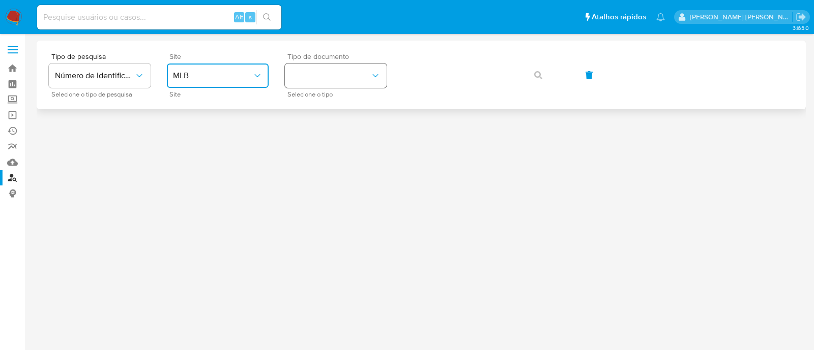
click at [334, 83] on button "identificationType" at bounding box center [336, 76] width 102 height 24
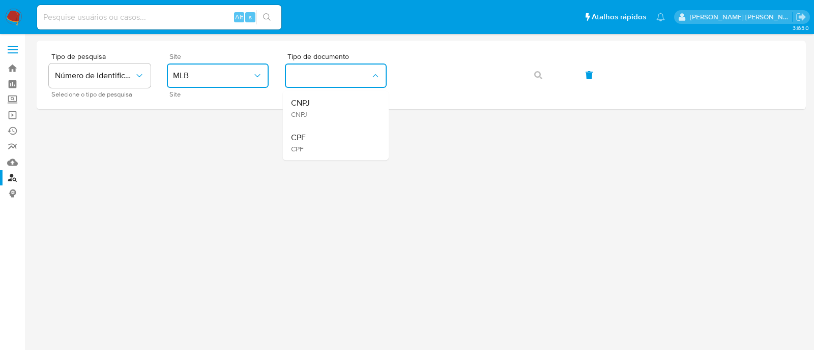
click at [326, 138] on div "CPF CPF" at bounding box center [332, 143] width 83 height 35
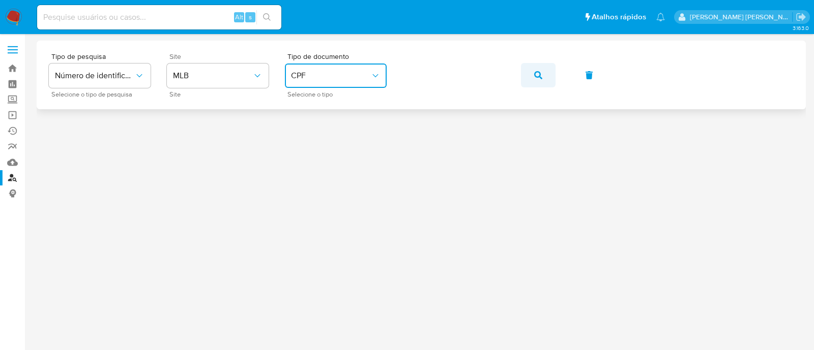
click at [532, 77] on button "button" at bounding box center [538, 75] width 35 height 24
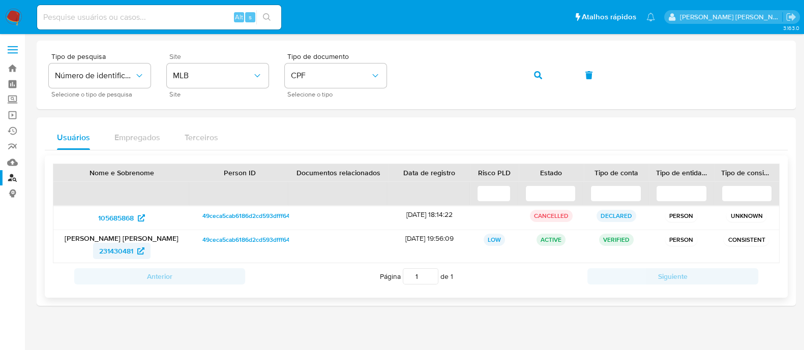
click at [119, 246] on span "231430481" at bounding box center [116, 251] width 34 height 16
click at [539, 75] on icon "button" at bounding box center [538, 75] width 8 height 8
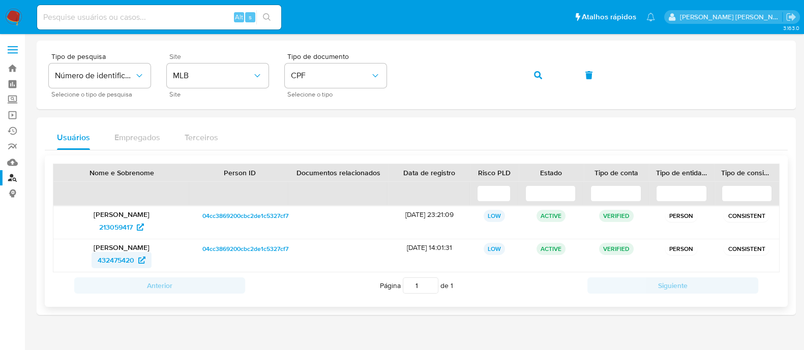
click at [125, 258] on span "432475420" at bounding box center [116, 260] width 37 height 16
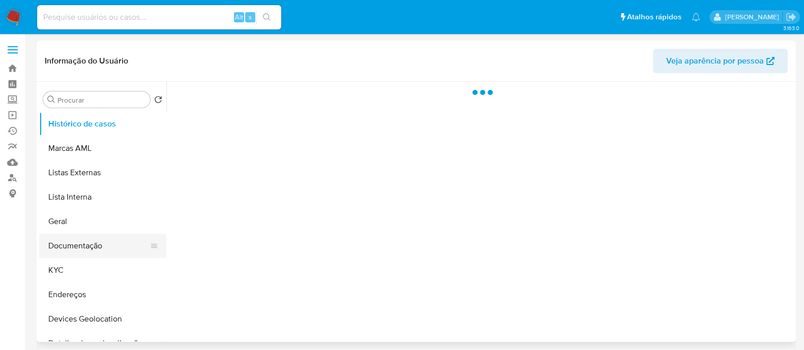
select select "10"
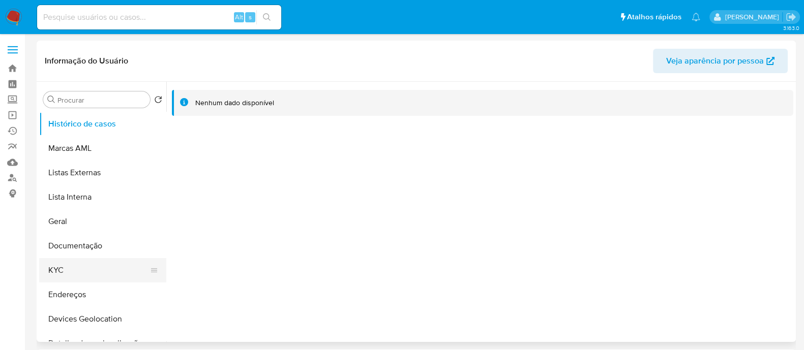
click at [75, 268] on button "KYC" at bounding box center [98, 270] width 119 height 24
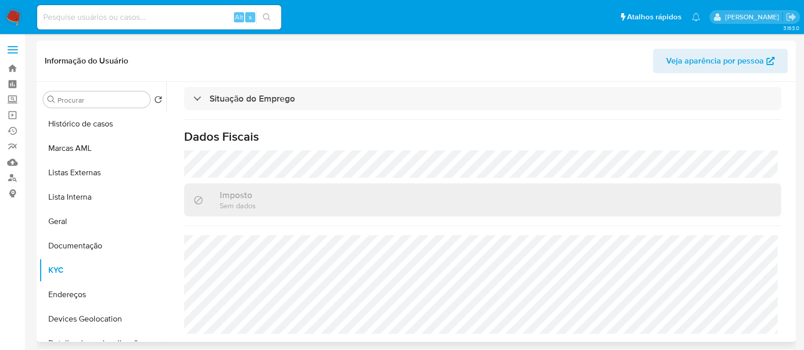
scroll to position [445, 0]
click at [194, 22] on input at bounding box center [159, 17] width 244 height 13
paste input "259453410"
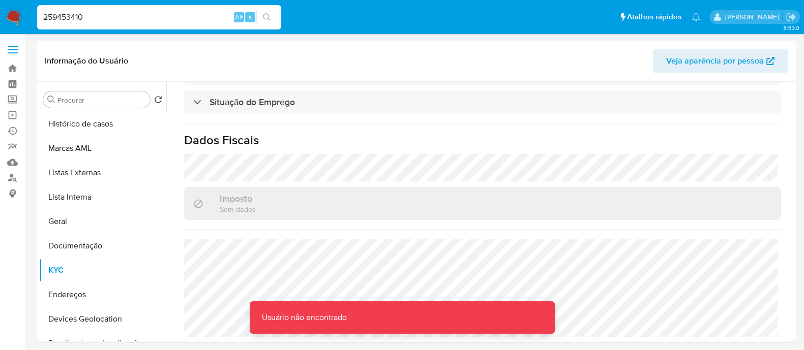
click at [194, 22] on input "259453410" at bounding box center [159, 17] width 244 height 13
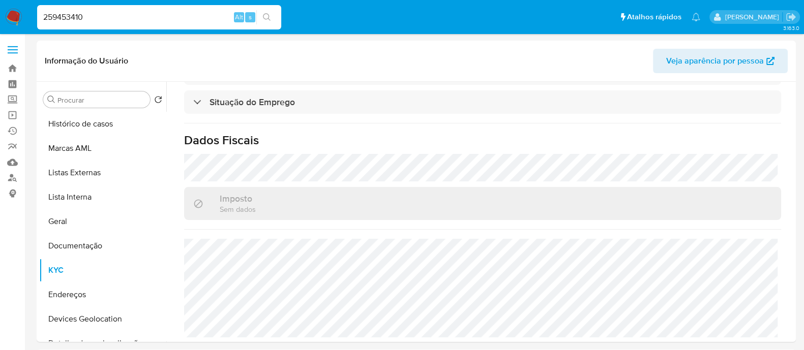
type input "259453410"
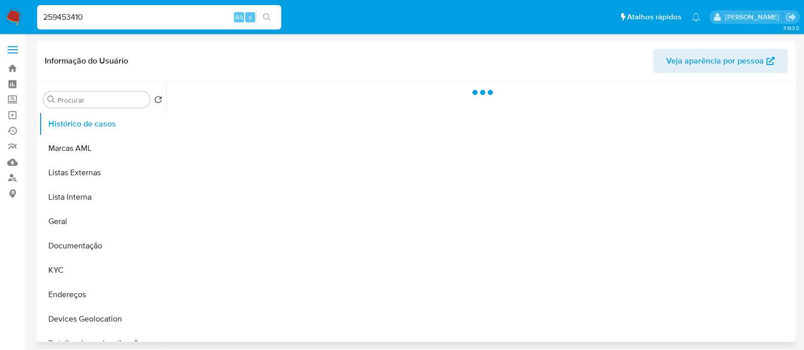
select select "10"
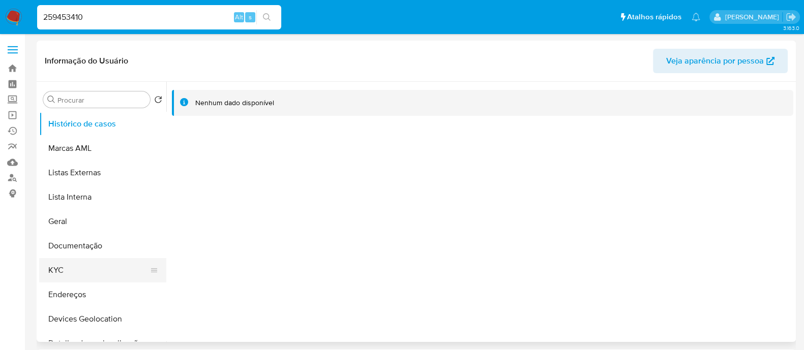
click at [77, 273] on button "KYC" at bounding box center [98, 270] width 119 height 24
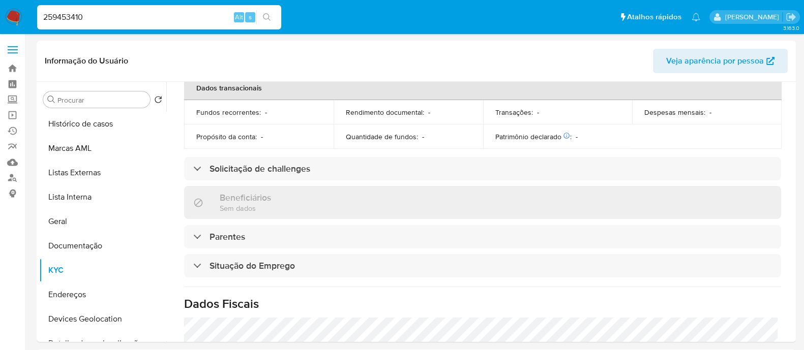
scroll to position [442, 0]
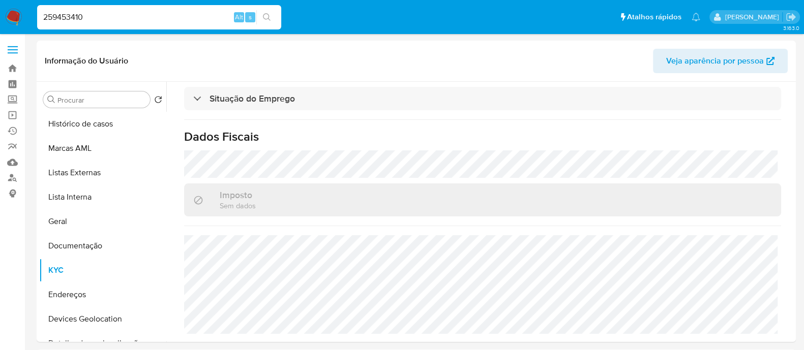
click at [179, 16] on input "259453410" at bounding box center [159, 17] width 244 height 13
paste input "nMjOvWV4ekOXCLGGxqH3p2OX"
type input "nMjOvWV4ekOXCLGGxqH3p2OX"
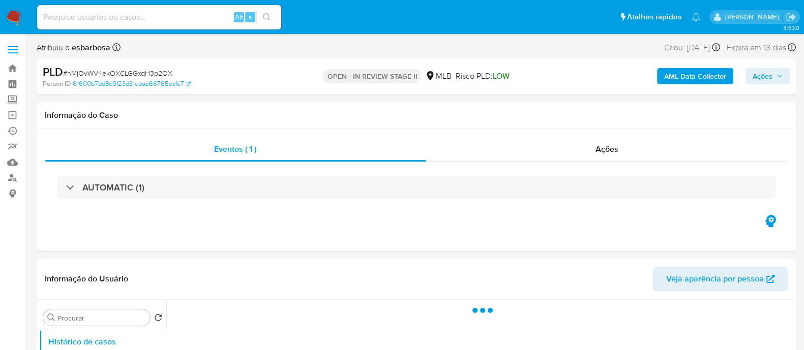
select select "10"
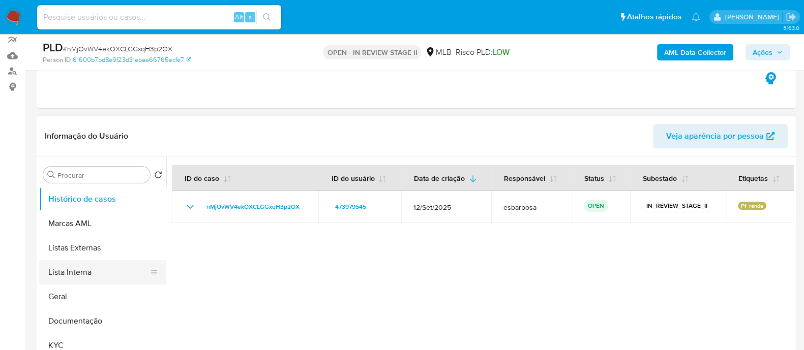
scroll to position [127, 0]
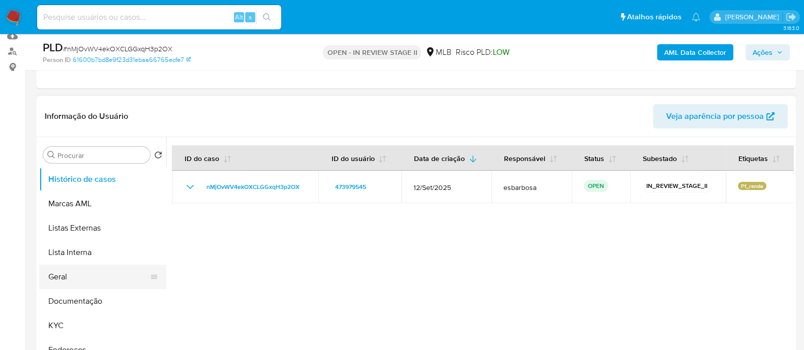
click at [70, 273] on button "Geral" at bounding box center [98, 277] width 119 height 24
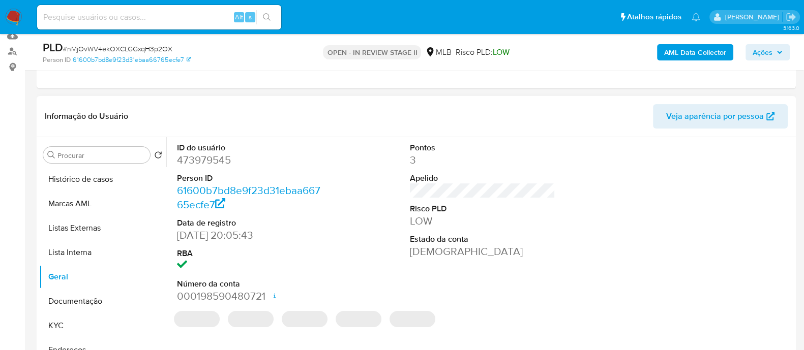
click at [205, 159] on dd "473979545" at bounding box center [249, 160] width 145 height 14
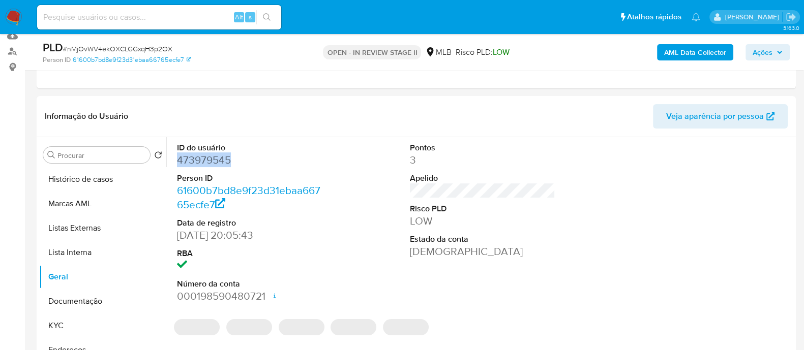
copy dd "473979545"
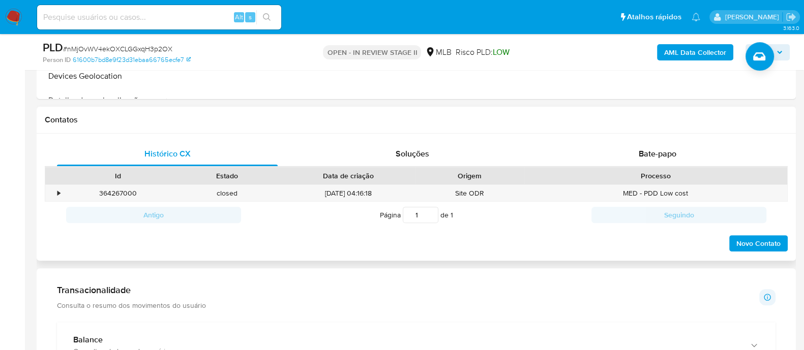
scroll to position [445, 0]
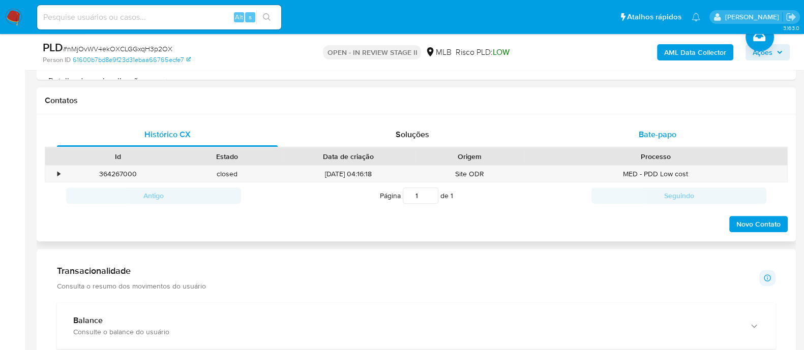
click at [645, 138] on span "Bate-papo" at bounding box center [658, 135] width 38 height 12
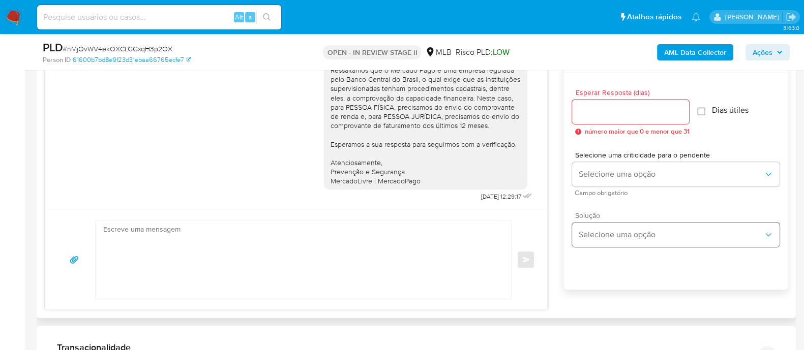
scroll to position [572, 0]
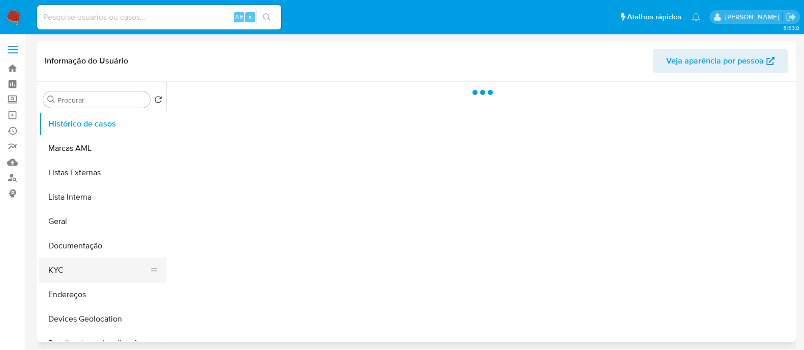
click at [80, 265] on button "KYC" at bounding box center [98, 270] width 119 height 24
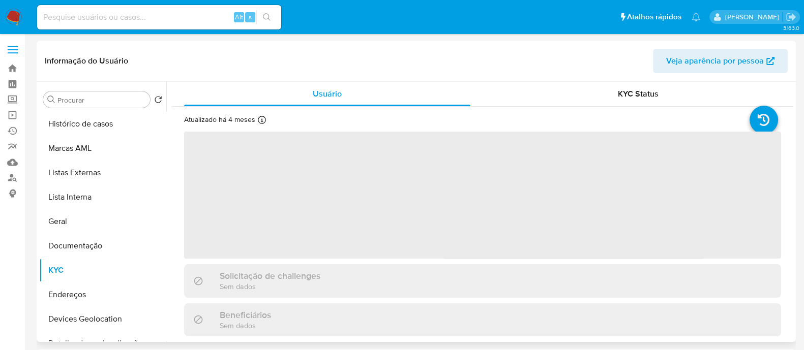
select select "10"
click at [308, 226] on span "‌" at bounding box center [482, 195] width 597 height 127
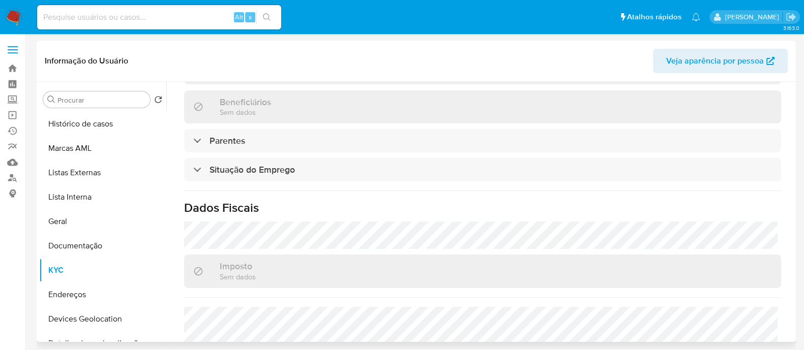
scroll to position [452, 0]
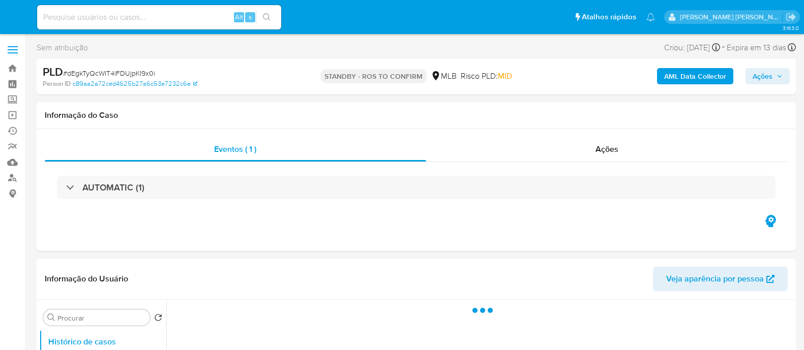
select select "10"
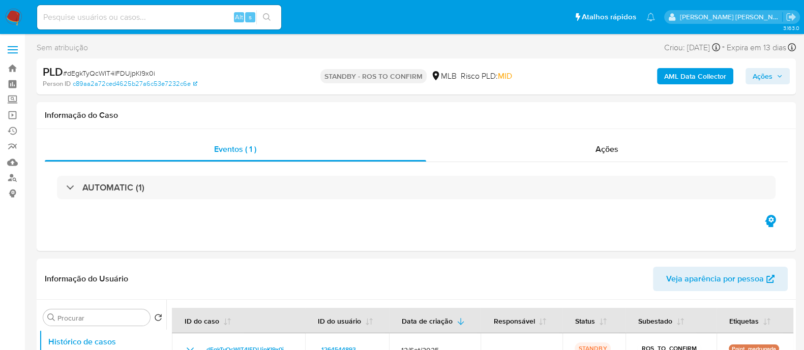
click at [134, 74] on span "# dEgkTyQcWIT4lFDUjpKI9x0i" at bounding box center [109, 73] width 92 height 10
copy span "dEgkTyQcWIT4lFDUjpKI9x0i"
click at [487, 155] on div "Ações" at bounding box center [607, 149] width 362 height 24
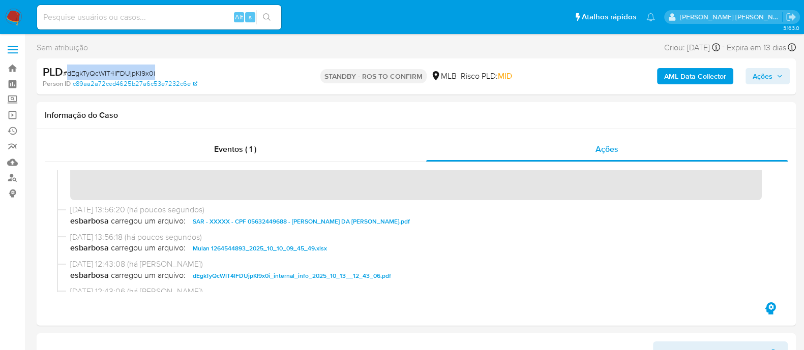
scroll to position [63, 0]
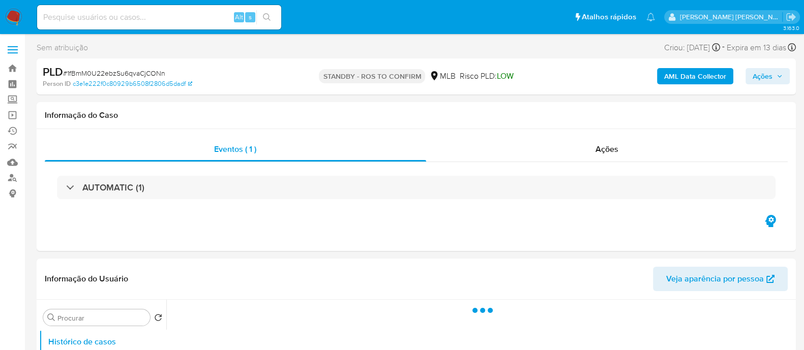
select select "10"
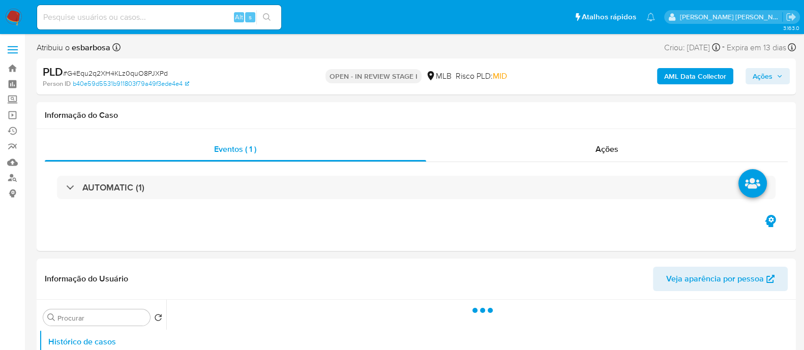
select select "10"
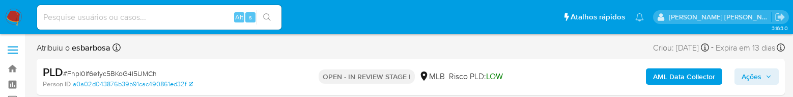
select select "10"
